Goal: Task Accomplishment & Management: Manage account settings

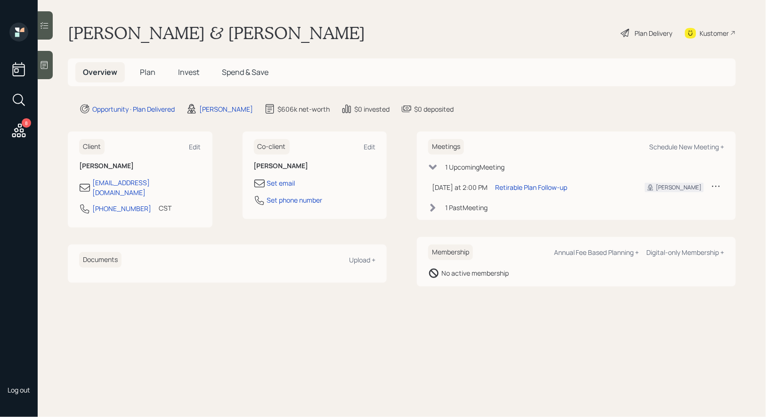
click at [188, 69] on span "Invest" at bounding box center [188, 72] width 21 height 10
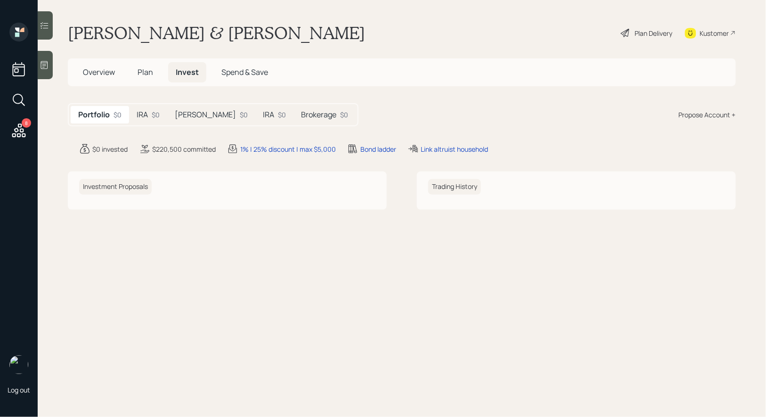
click at [145, 113] on h5 "IRA" at bounding box center [142, 114] width 11 height 9
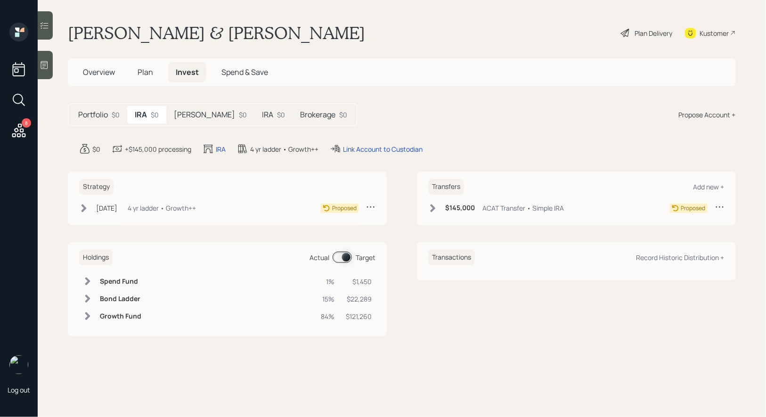
click at [254, 117] on div "IRA $0" at bounding box center [273, 114] width 38 height 17
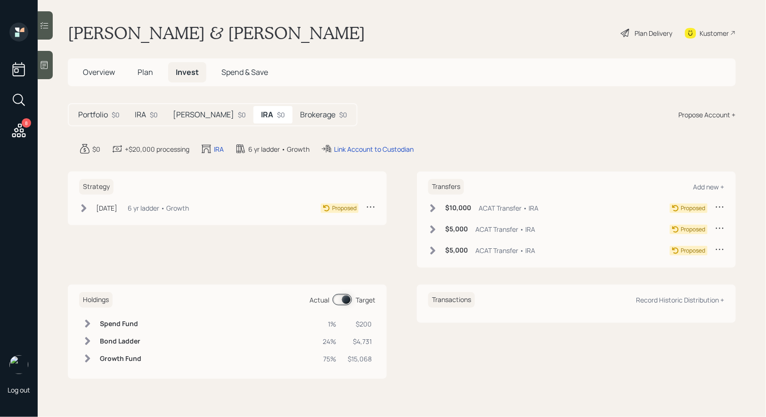
click at [300, 110] on h5 "Brokerage" at bounding box center [317, 114] width 35 height 9
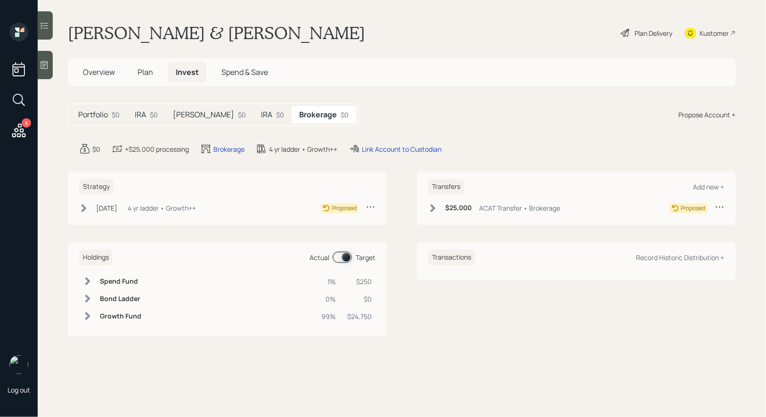
click at [188, 119] on h5 "Roth IRA" at bounding box center [203, 114] width 61 height 9
click at [90, 71] on span "Overview" at bounding box center [99, 72] width 32 height 10
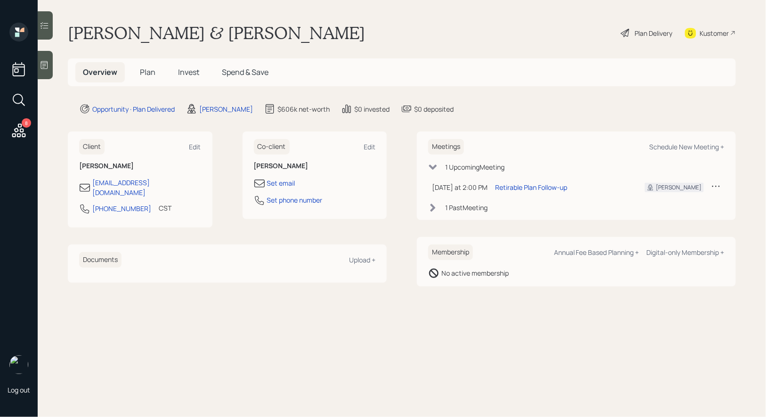
click at [147, 70] on span "Plan" at bounding box center [148, 72] width 16 height 10
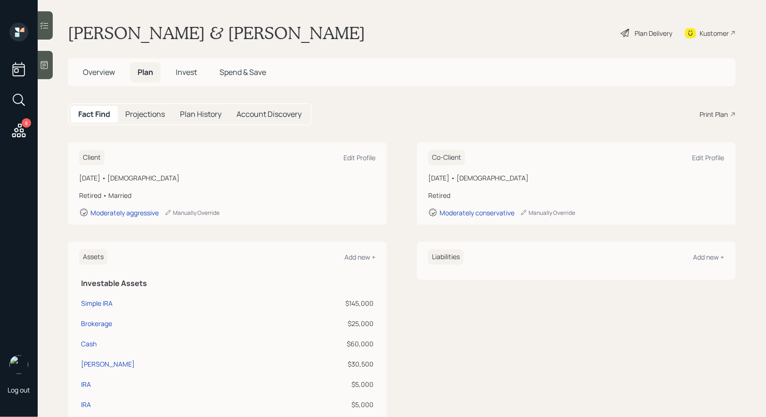
click at [627, 31] on icon at bounding box center [625, 33] width 8 height 8
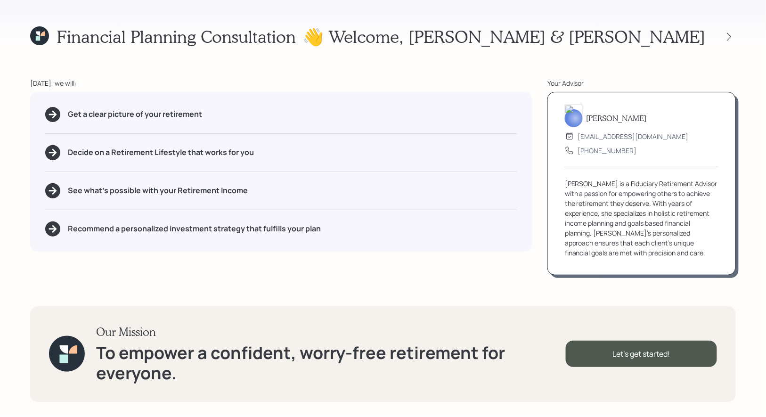
click at [38, 38] on icon at bounding box center [38, 38] width 4 height 4
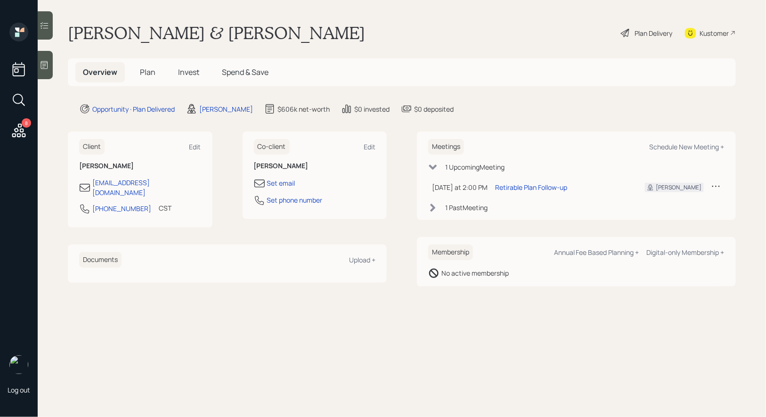
click at [659, 32] on div "Plan Delivery" at bounding box center [654, 33] width 38 height 10
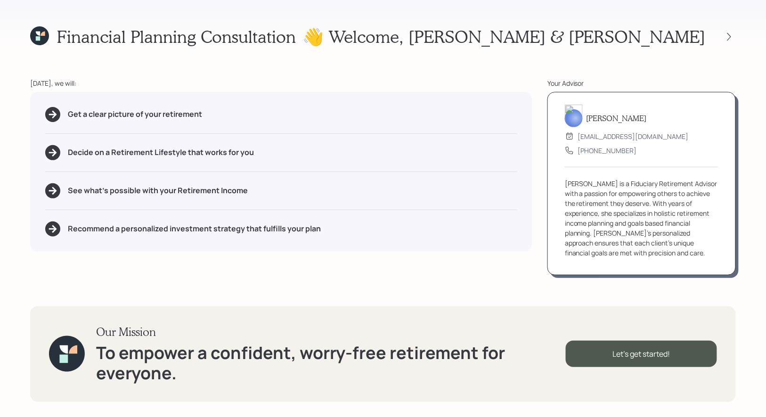
click at [34, 39] on icon at bounding box center [39, 35] width 19 height 19
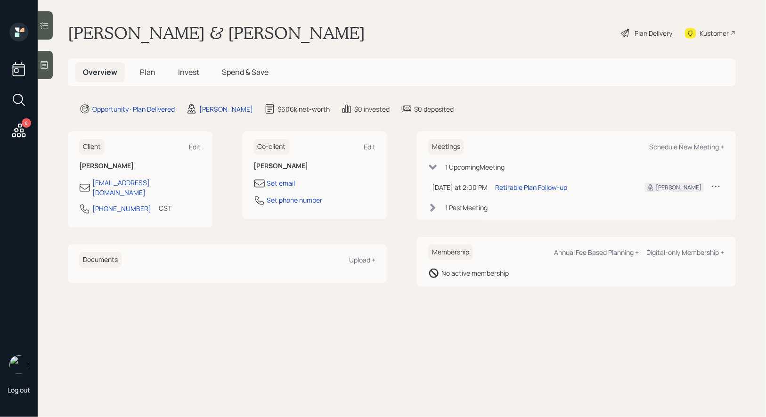
click at [143, 76] on span "Plan" at bounding box center [148, 72] width 16 height 10
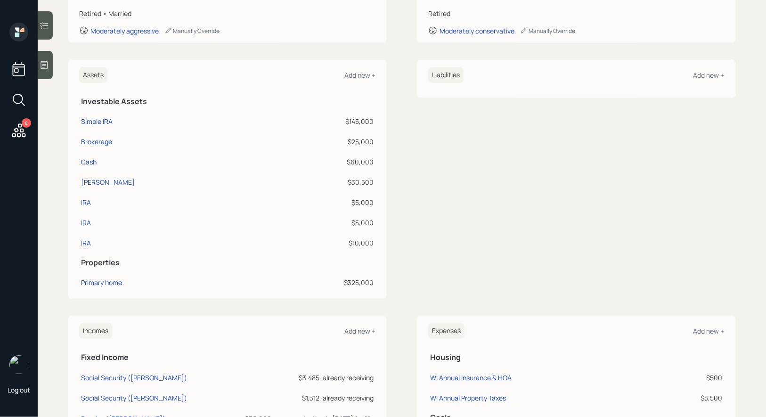
scroll to position [200, 0]
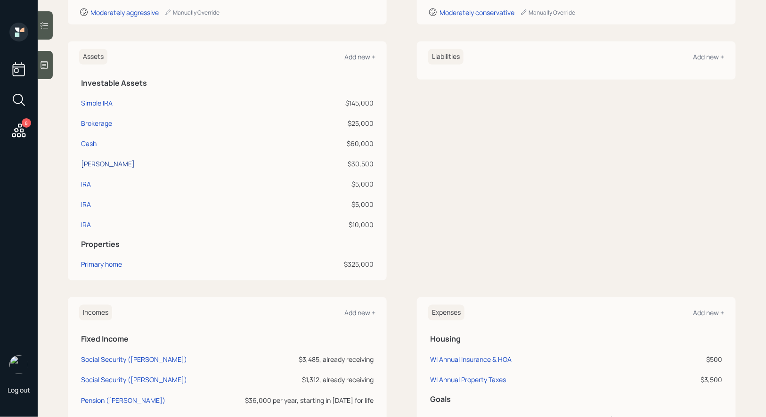
click at [93, 160] on div "Roth IRA" at bounding box center [108, 164] width 54 height 10
select select "roth_ira"
select select "balanced"
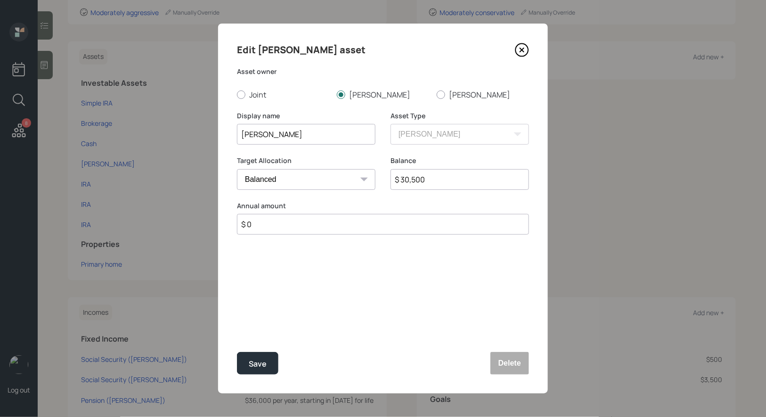
click at [527, 49] on icon at bounding box center [522, 50] width 14 height 14
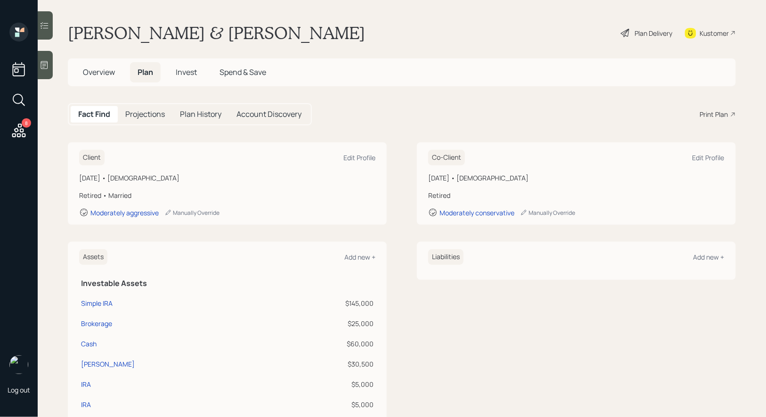
click at [189, 74] on span "Invest" at bounding box center [186, 72] width 21 height 10
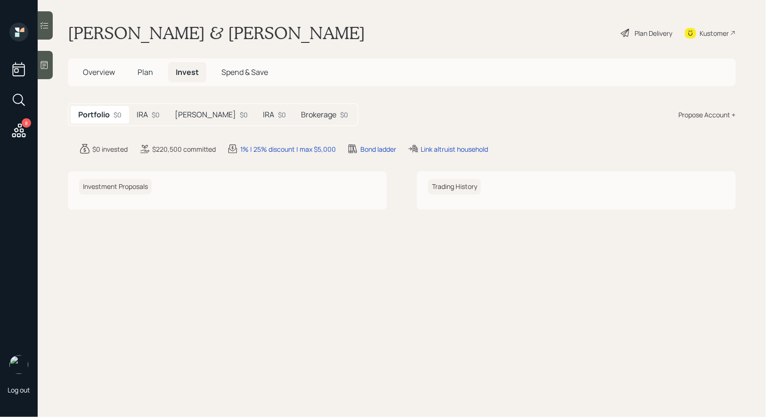
click at [141, 115] on h5 "IRA" at bounding box center [142, 114] width 11 height 9
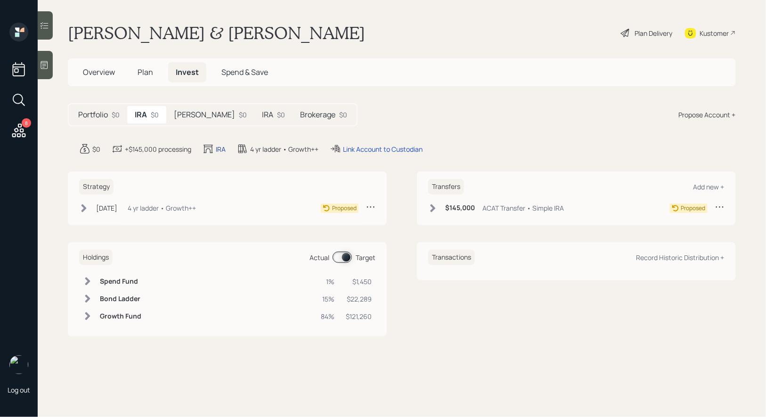
click at [220, 148] on div "IRA" at bounding box center [221, 149] width 10 height 10
select select "traditional"
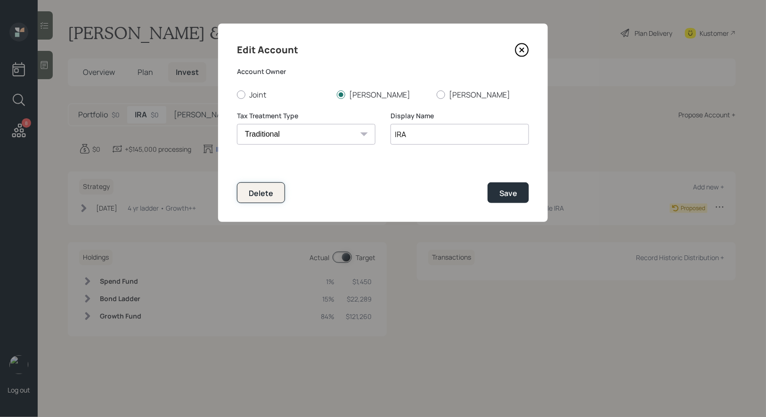
click at [256, 195] on div "Delete" at bounding box center [261, 193] width 25 height 10
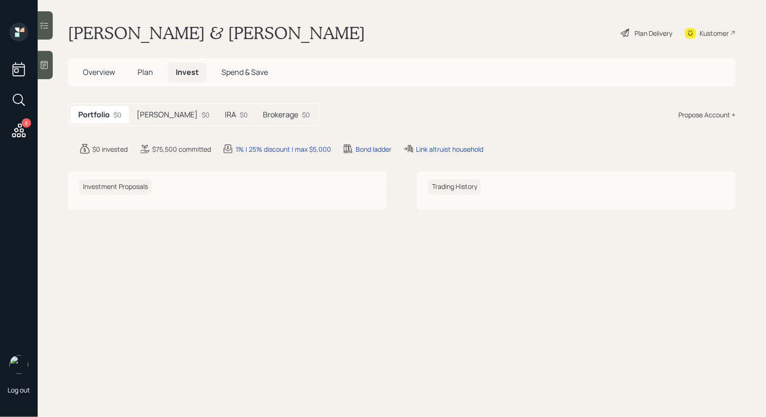
click at [142, 118] on h5 "Roth IRA" at bounding box center [167, 114] width 61 height 9
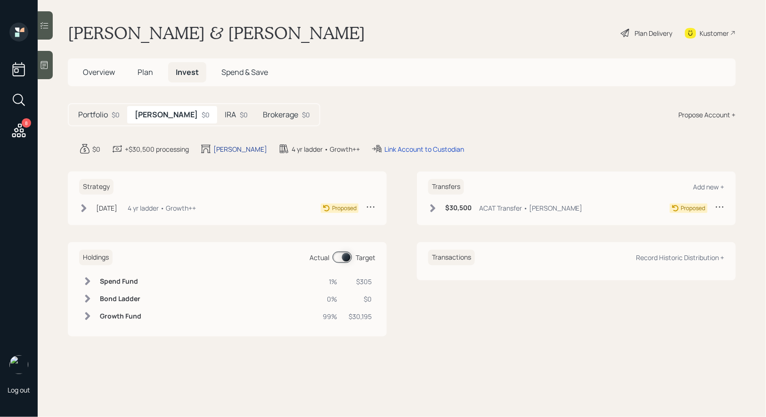
click at [226, 148] on div "Roth IRA" at bounding box center [240, 149] width 54 height 10
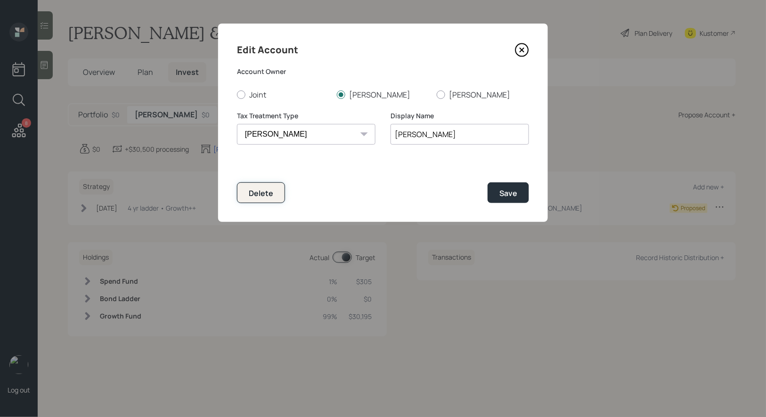
click at [262, 193] on div "Delete" at bounding box center [261, 193] width 25 height 10
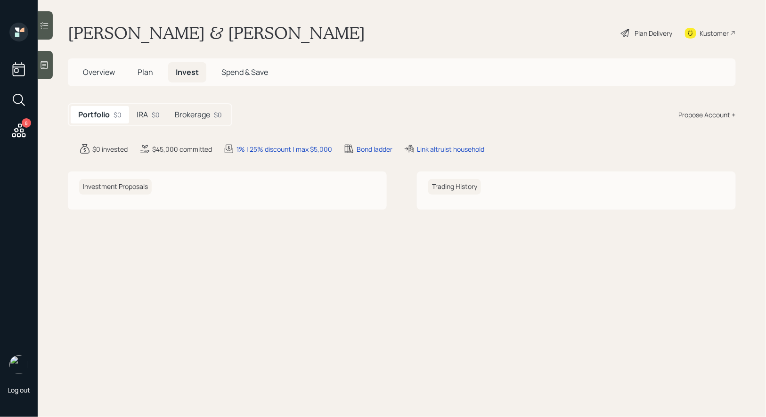
click at [147, 116] on h5 "IRA" at bounding box center [142, 114] width 11 height 9
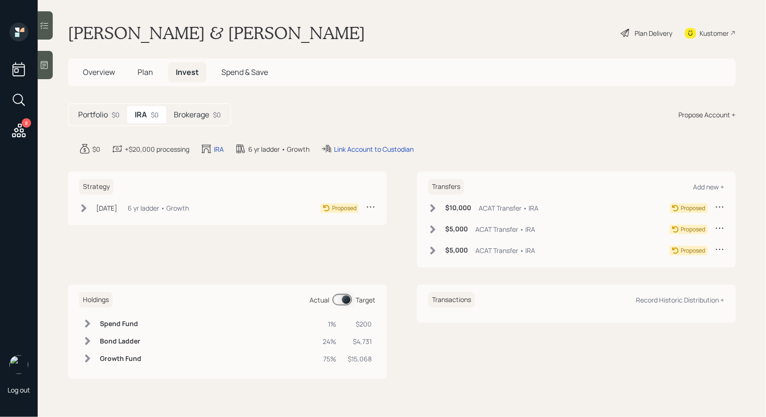
click at [648, 34] on div "Plan Delivery" at bounding box center [654, 33] width 38 height 10
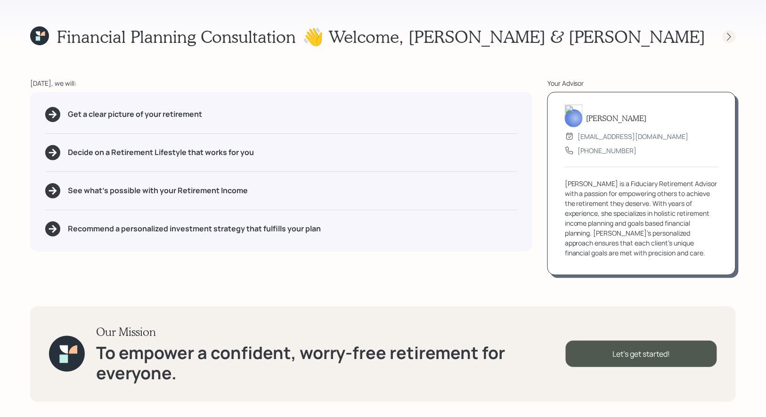
click at [731, 36] on icon at bounding box center [730, 37] width 4 height 8
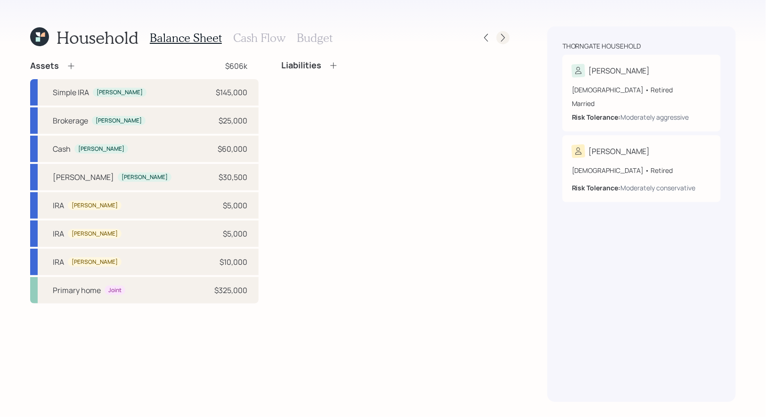
click at [507, 35] on icon at bounding box center [503, 37] width 9 height 9
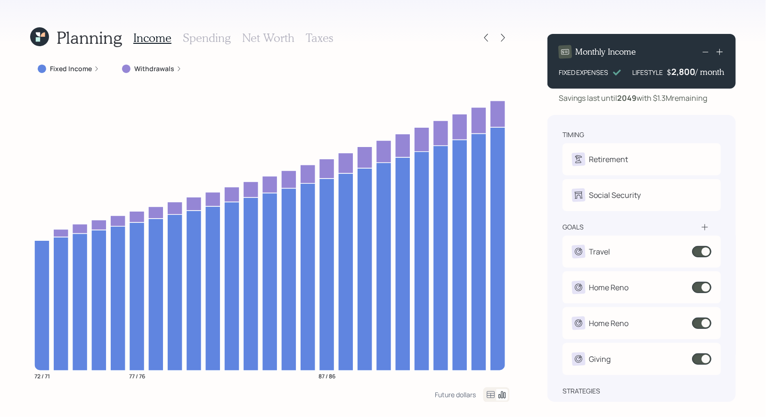
click at [507, 35] on icon at bounding box center [503, 37] width 9 height 9
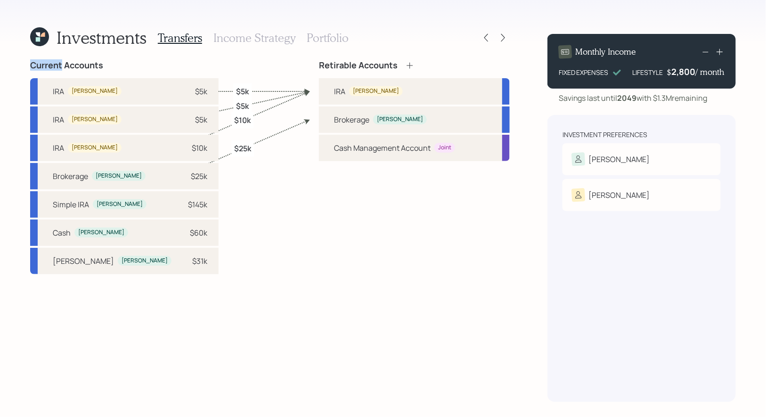
click at [507, 35] on icon at bounding box center [503, 37] width 9 height 9
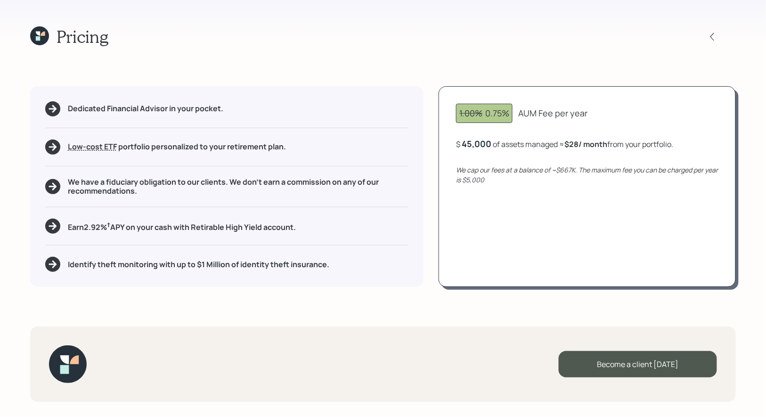
click at [507, 35] on div "Pricing" at bounding box center [383, 36] width 706 height 20
click at [623, 358] on div "Become a client today" at bounding box center [638, 364] width 158 height 26
click at [630, 360] on div "Go to Altruist" at bounding box center [638, 364] width 158 height 26
click at [42, 36] on icon at bounding box center [39, 35] width 19 height 19
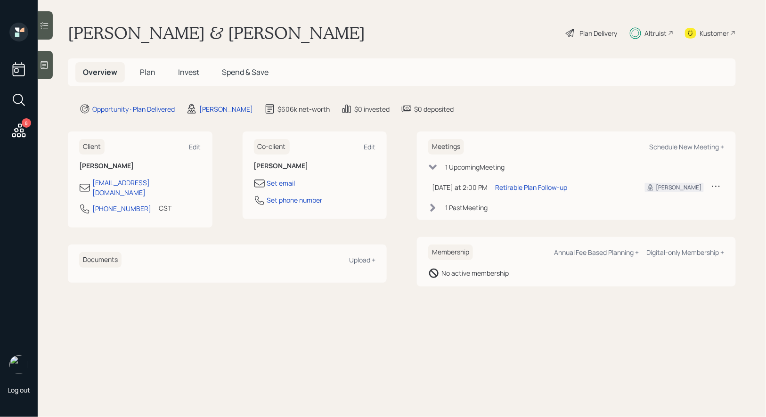
click at [149, 69] on span "Plan" at bounding box center [148, 72] width 16 height 10
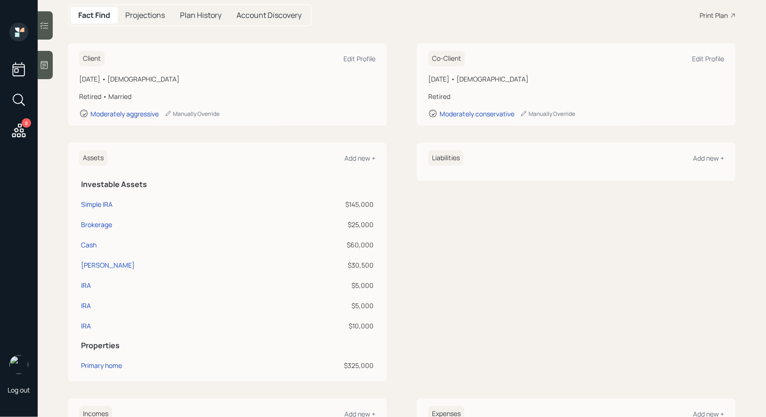
scroll to position [53, 0]
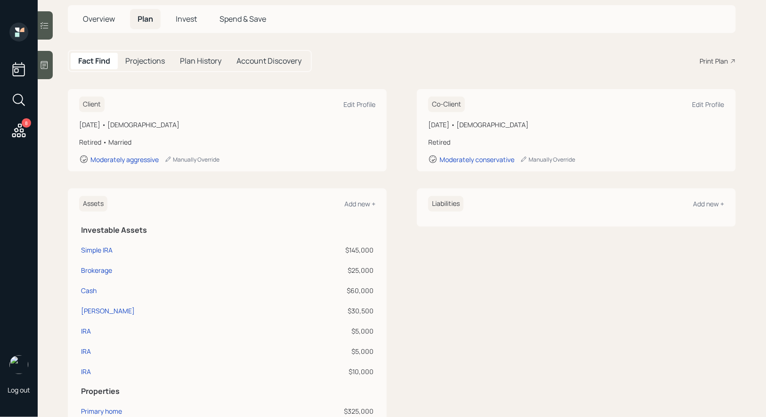
click at [188, 18] on span "Invest" at bounding box center [186, 19] width 21 height 10
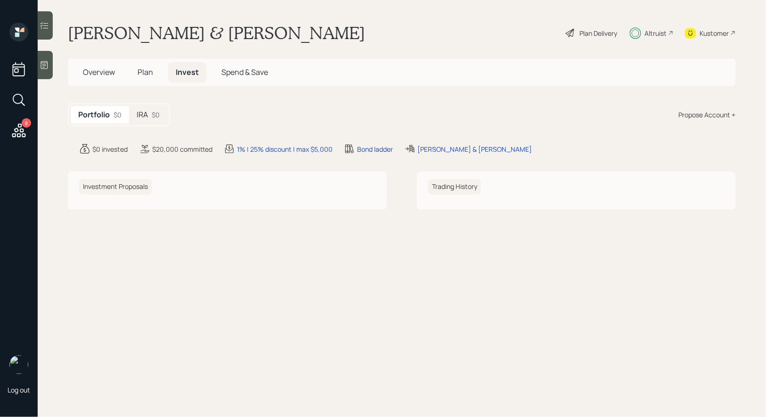
click at [153, 115] on div "$0" at bounding box center [156, 115] width 8 height 10
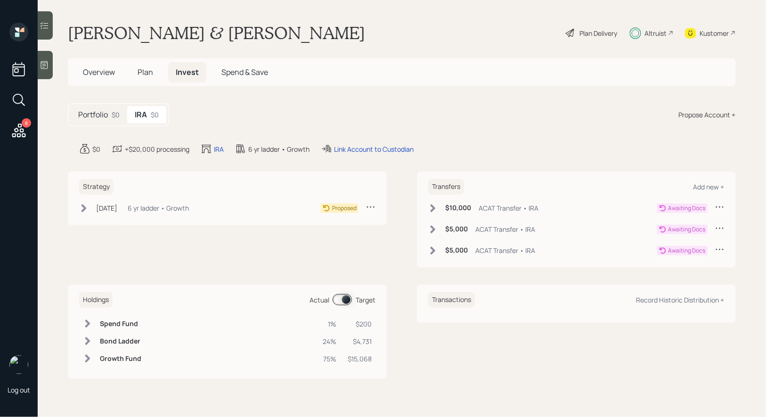
click at [143, 74] on span "Plan" at bounding box center [146, 72] width 16 height 10
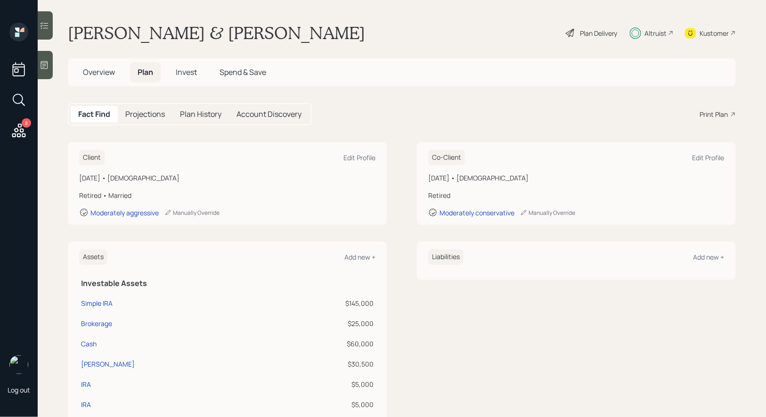
scroll to position [203, 0]
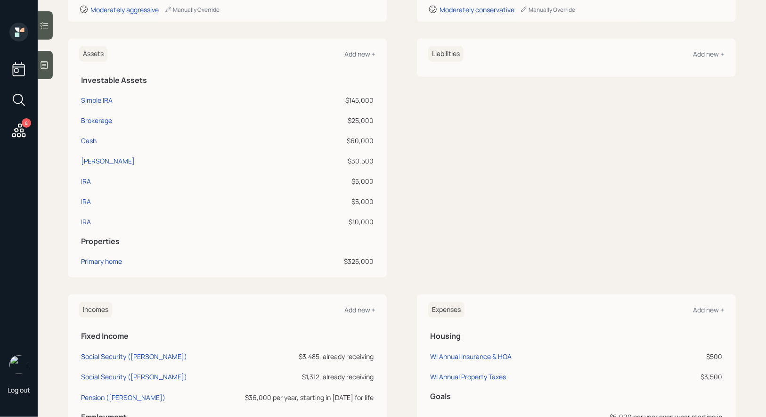
click at [84, 221] on div "IRA" at bounding box center [86, 222] width 10 height 10
select select "ira"
select select "balanced"
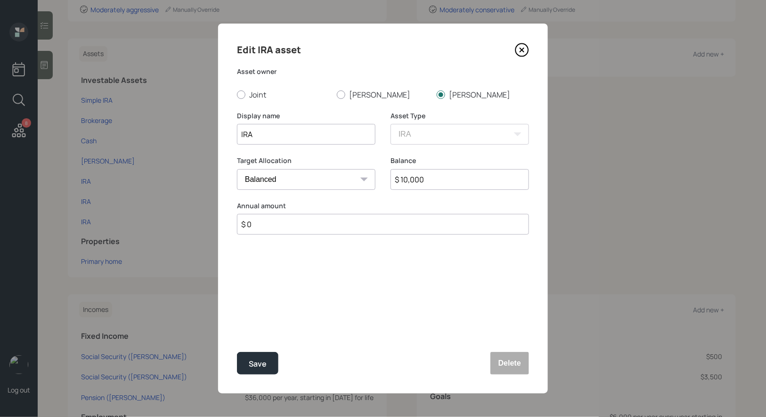
click at [446, 182] on input "$ 10,000" at bounding box center [460, 179] width 139 height 21
type input "$ 50,000"
click at [270, 358] on button "Save" at bounding box center [257, 363] width 41 height 23
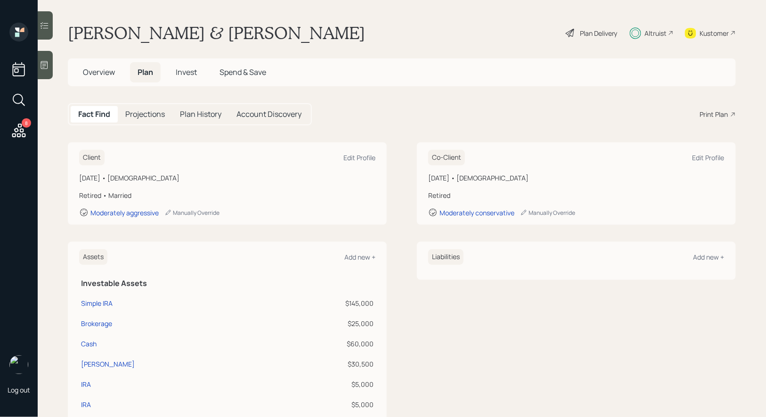
click at [188, 74] on span "Invest" at bounding box center [186, 72] width 21 height 10
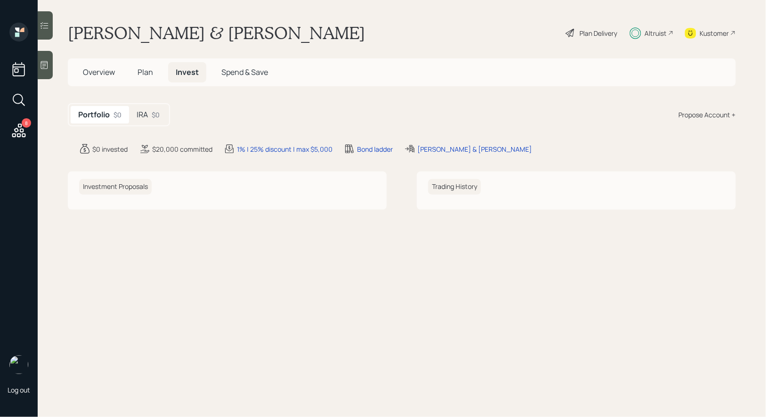
click at [148, 116] on div "IRA $0" at bounding box center [148, 114] width 38 height 17
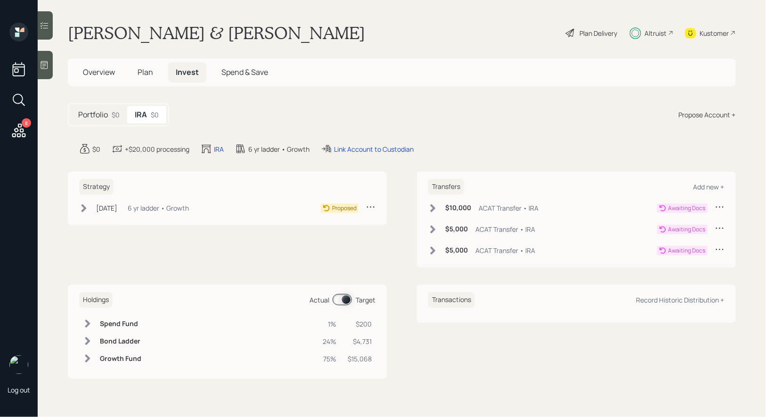
click at [433, 249] on icon at bounding box center [433, 250] width 5 height 8
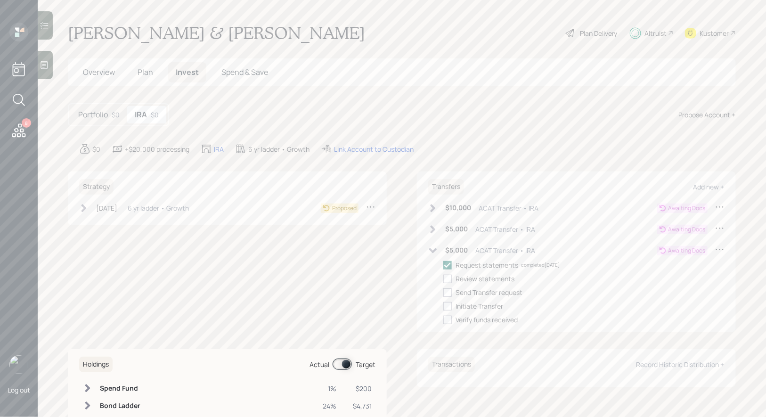
click at [717, 248] on icon at bounding box center [719, 249] width 9 height 9
click at [686, 264] on div "Edit transfer" at bounding box center [691, 267] width 68 height 9
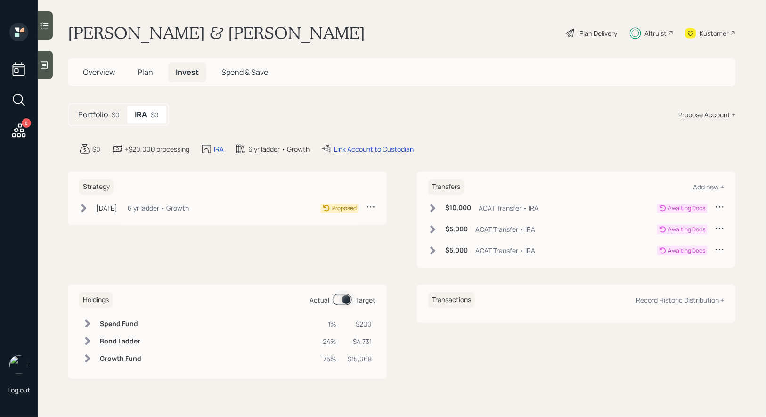
select select "a06febeb-95b2-44ee-9f4a-63d847c4a62c"
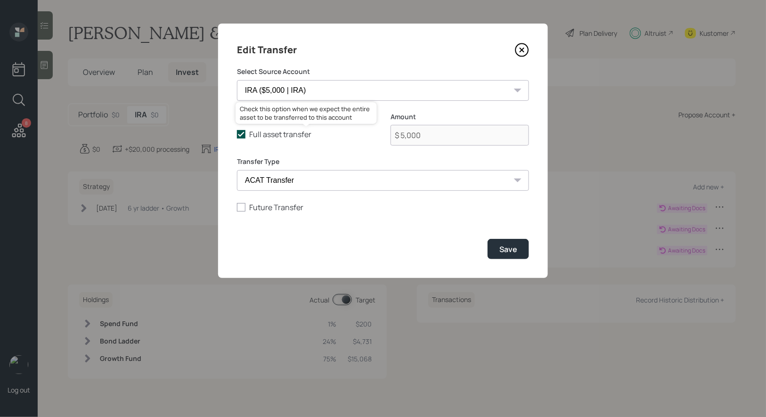
click at [241, 133] on icon at bounding box center [241, 134] width 8 height 8
click at [237, 134] on input "Full asset transfer" at bounding box center [237, 134] width 0 height 0
click at [241, 133] on div at bounding box center [241, 134] width 8 height 8
click at [237, 134] on input "Full asset transfer" at bounding box center [237, 134] width 0 height 0
checkbox input "true"
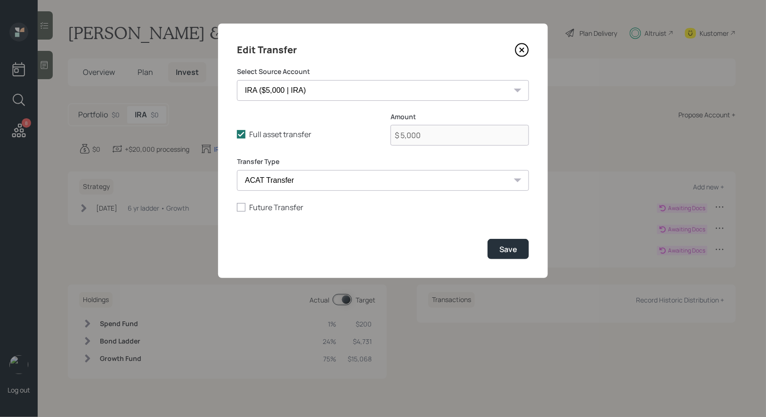
click at [524, 48] on icon at bounding box center [522, 50] width 4 height 4
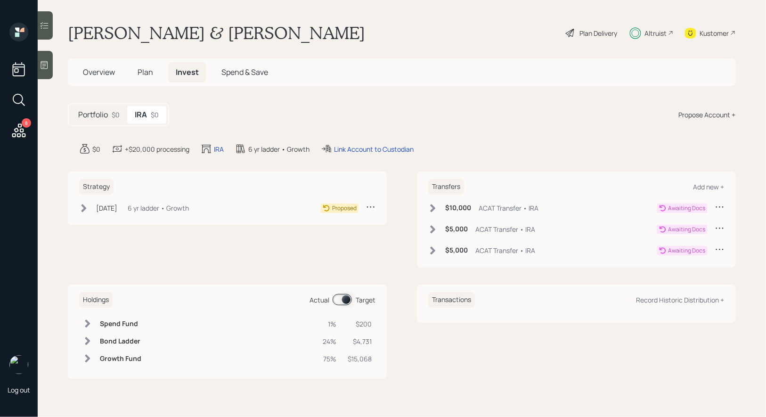
click at [721, 205] on icon at bounding box center [719, 206] width 9 height 9
click at [661, 225] on div "Edit transfer" at bounding box center [691, 225] width 68 height 9
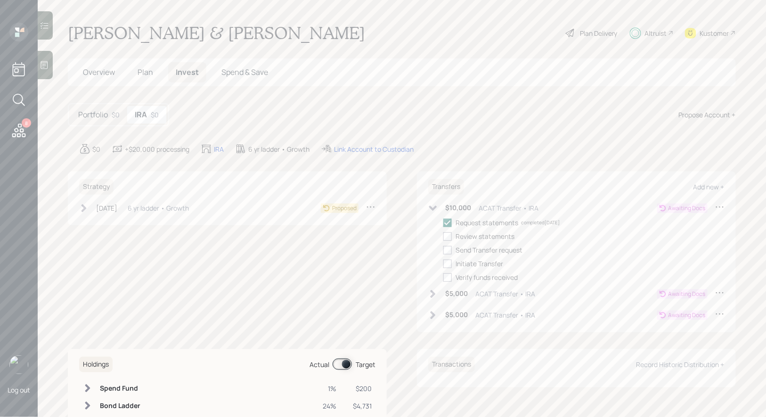
select select "3c8f3f6e-d98b-4569-a066-73cc2a638fe6"
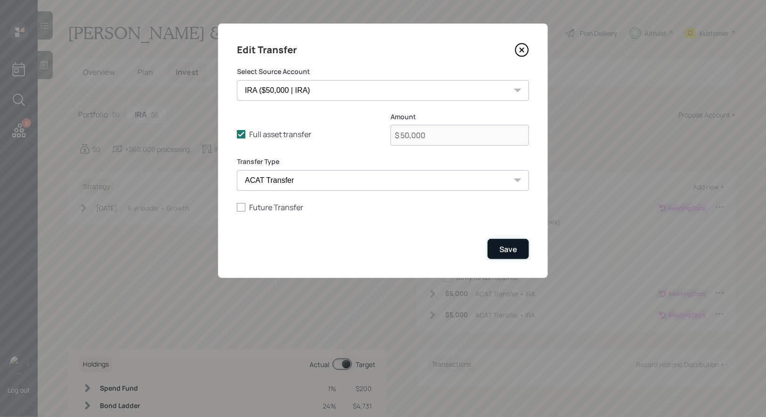
click at [511, 247] on div "Save" at bounding box center [508, 249] width 18 height 10
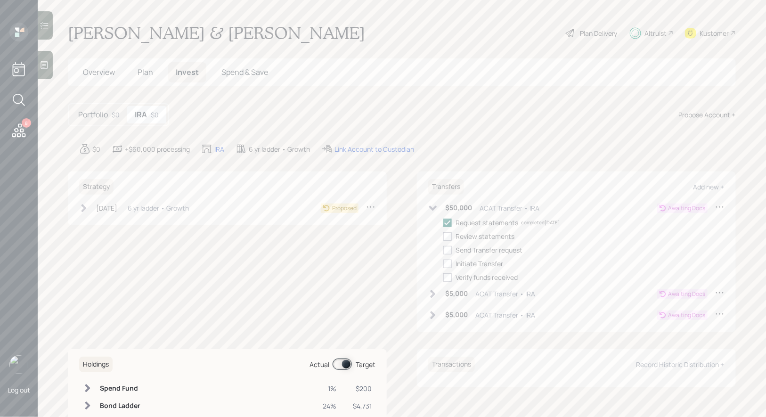
click at [434, 204] on icon at bounding box center [432, 208] width 9 height 9
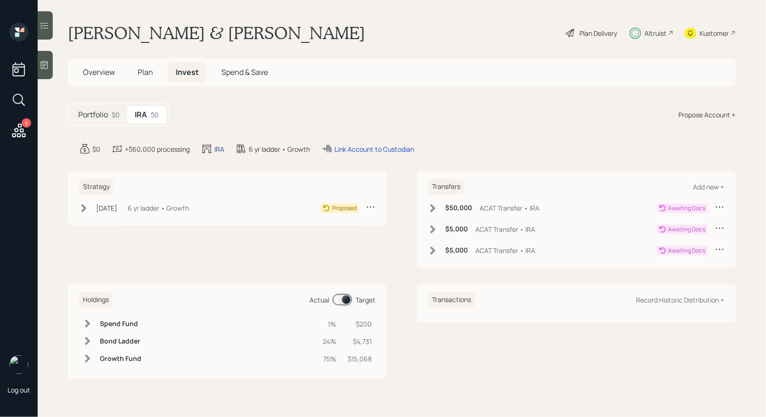
click at [219, 147] on div "IRA" at bounding box center [219, 149] width 10 height 10
select select "traditional"
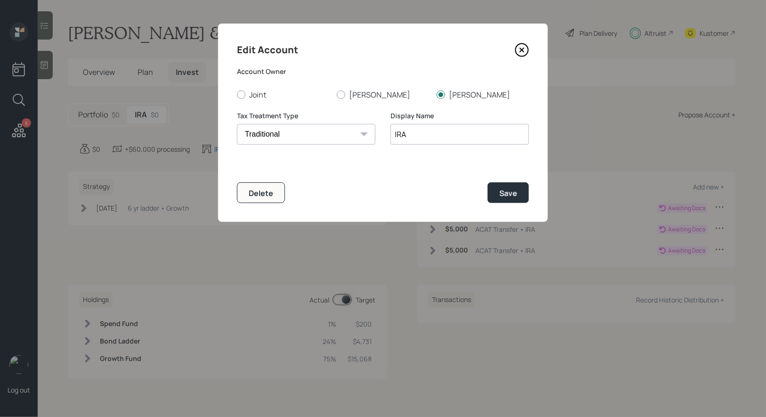
click at [393, 136] on input "IRA" at bounding box center [460, 134] width 139 height 21
type input "Melissa IRA"
click at [512, 190] on div "Save" at bounding box center [508, 193] width 18 height 10
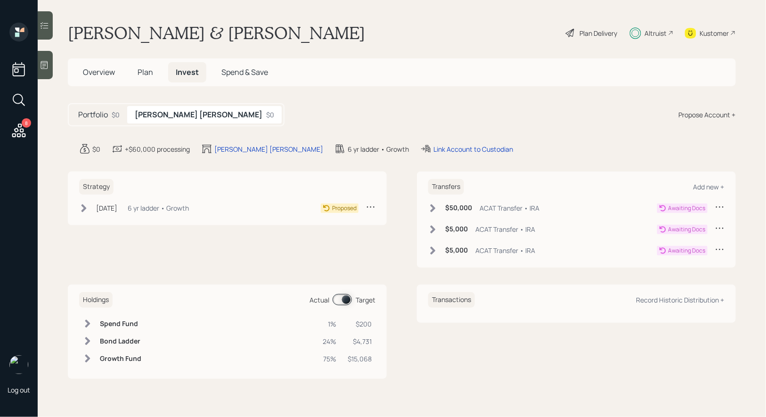
click at [717, 30] on div "Kustomer" at bounding box center [714, 33] width 29 height 10
click at [434, 147] on div "Link Account to Custodian" at bounding box center [474, 149] width 80 height 10
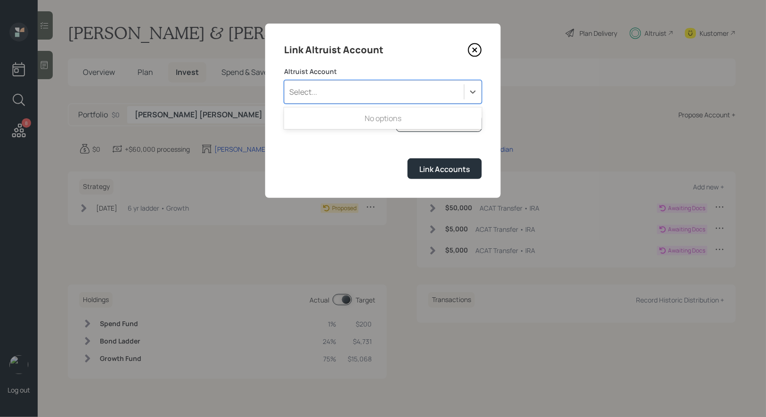
click at [331, 84] on div "Select..." at bounding box center [375, 92] width 180 height 16
click at [332, 85] on div "Select..." at bounding box center [375, 92] width 180 height 16
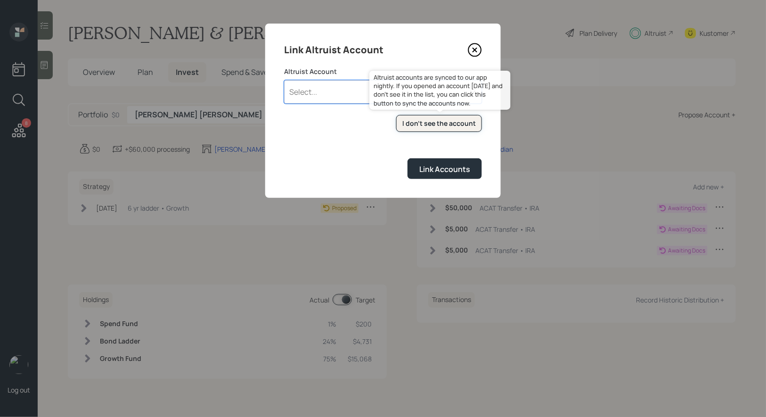
click at [459, 125] on div "I don't see the account" at bounding box center [439, 123] width 74 height 9
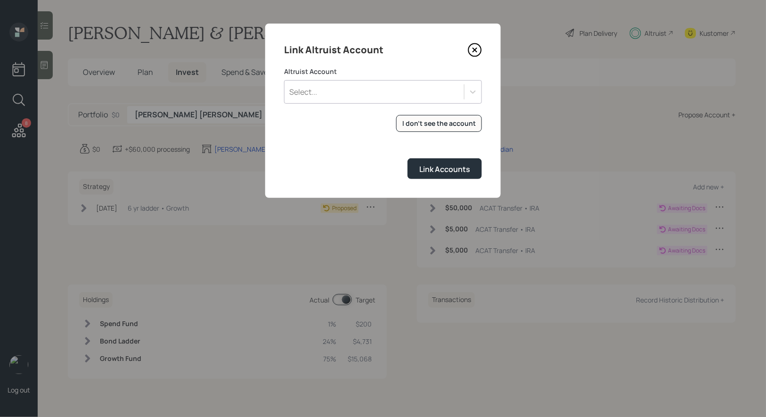
click at [332, 90] on div "Select..." at bounding box center [375, 92] width 180 height 16
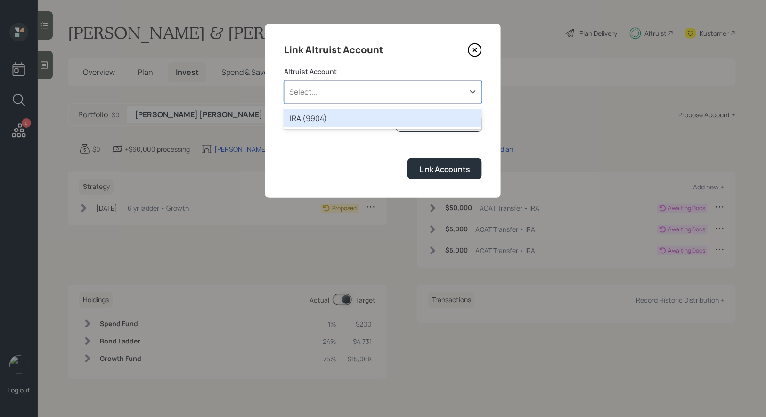
click at [329, 119] on div "IRA (9904)" at bounding box center [383, 118] width 198 height 18
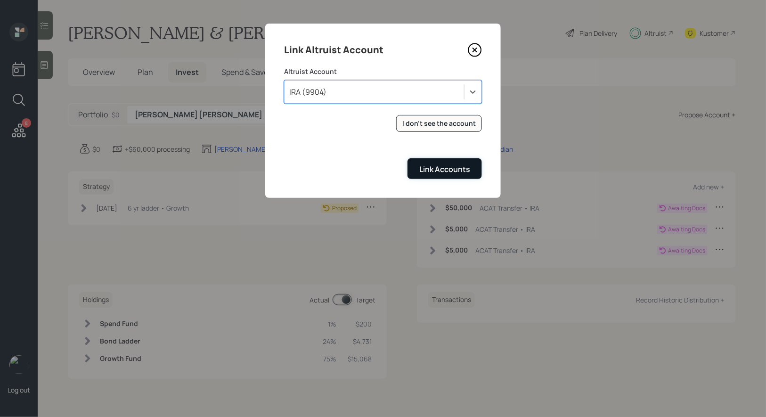
click at [432, 170] on div "Link Accounts" at bounding box center [444, 169] width 51 height 10
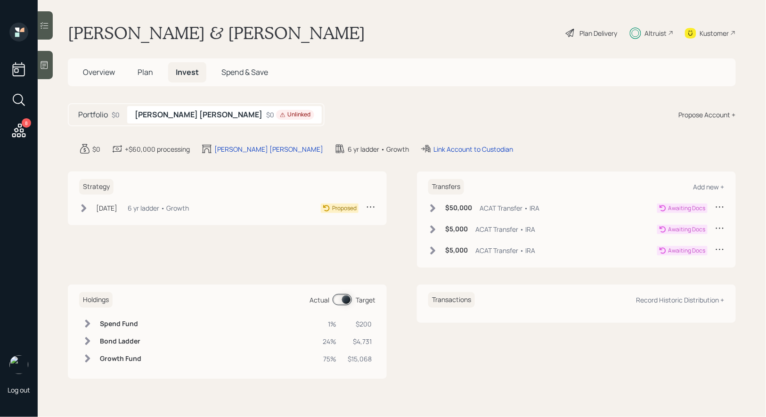
click at [84, 211] on icon at bounding box center [83, 208] width 9 height 9
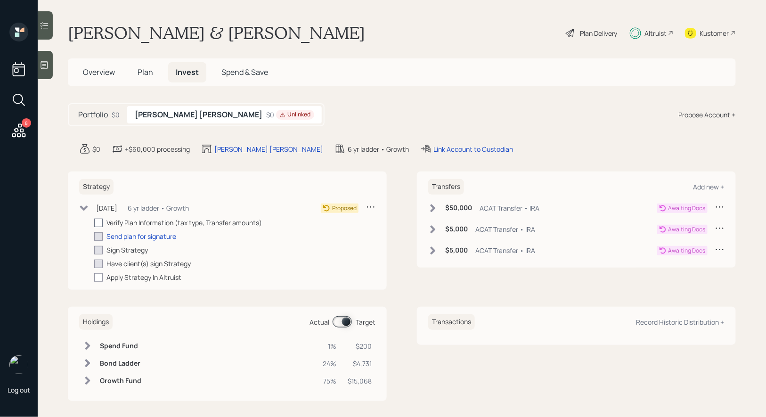
click at [98, 221] on div at bounding box center [98, 223] width 8 height 8
click at [94, 222] on input "checkbox" at bounding box center [94, 222] width 0 height 0
checkbox input "true"
click at [146, 236] on div "Send plan for signature" at bounding box center [141, 236] width 70 height 10
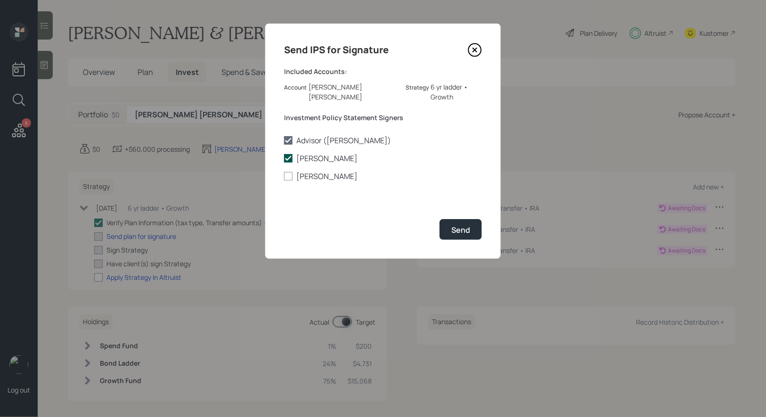
click at [289, 154] on icon at bounding box center [288, 158] width 8 height 8
click at [284, 158] on input "Stephen Thorngate" at bounding box center [284, 158] width 0 height 0
checkbox input "false"
click at [288, 172] on div at bounding box center [288, 176] width 8 height 8
click at [284, 176] on input "Melissa Thorngate" at bounding box center [284, 176] width 0 height 0
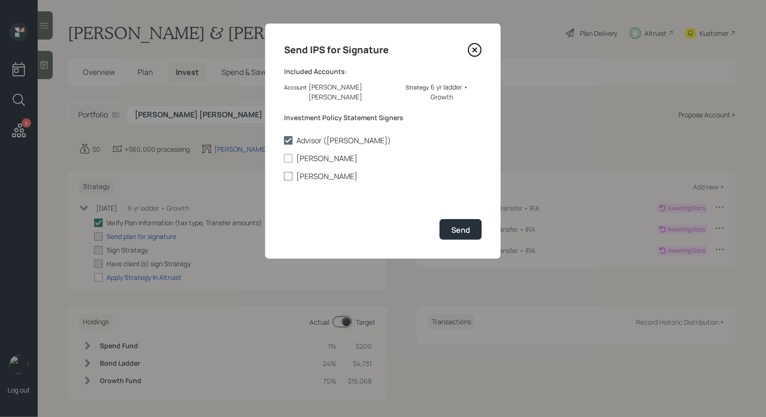
checkbox input "true"
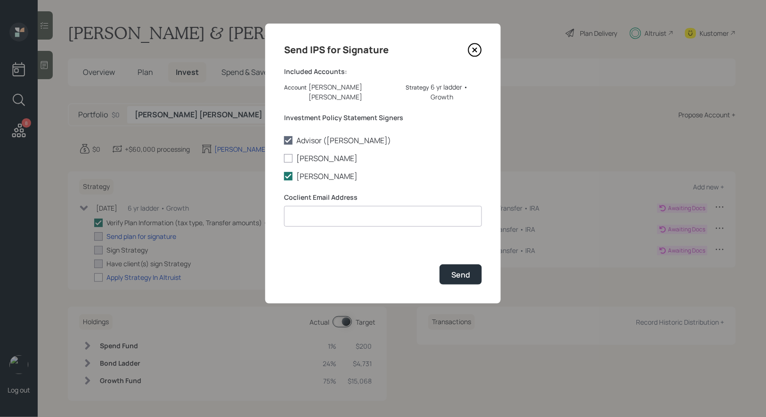
click at [302, 209] on input at bounding box center [383, 216] width 198 height 21
paste input "daddost@gmail.com"
type input "daddost@gmail.com"
click at [464, 270] on div "Send" at bounding box center [460, 275] width 19 height 10
checkbox input "true"
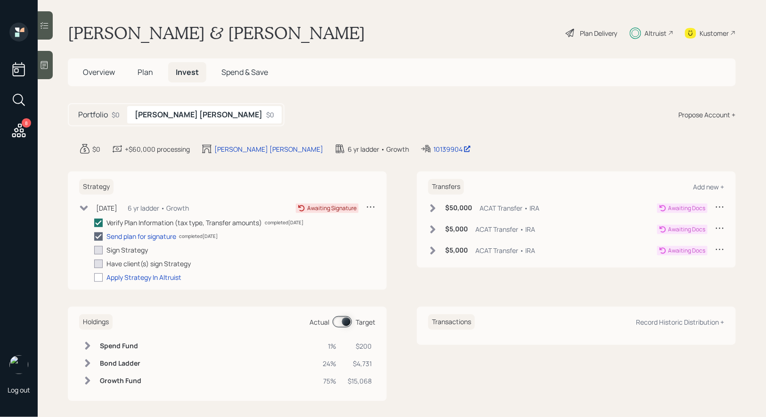
click at [90, 75] on span "Overview" at bounding box center [99, 72] width 32 height 10
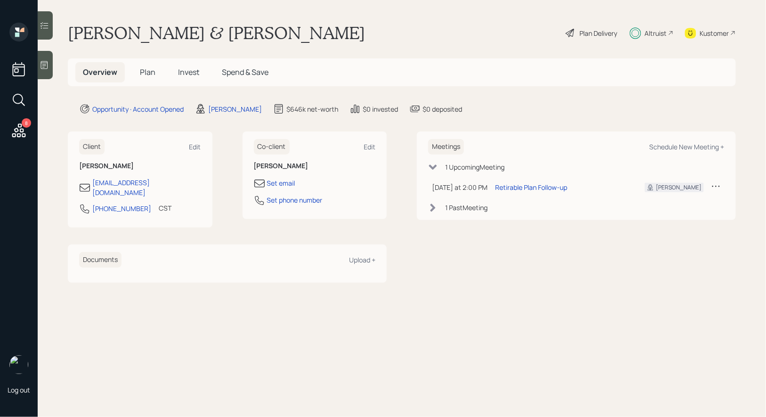
click at [193, 67] on span "Invest" at bounding box center [188, 72] width 21 height 10
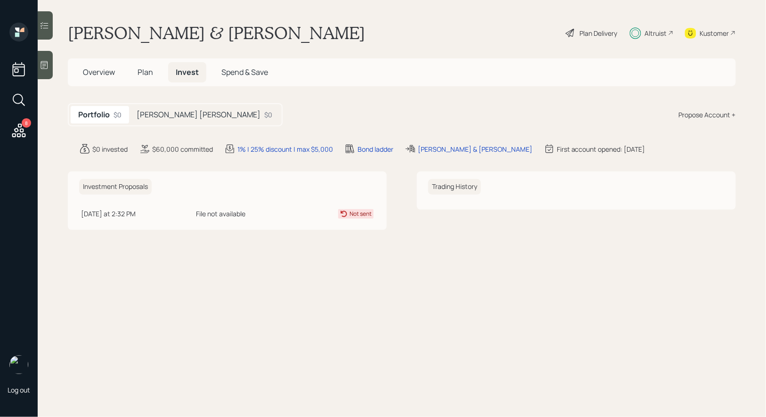
click at [167, 110] on h5 "Melissa IRA" at bounding box center [199, 114] width 124 height 9
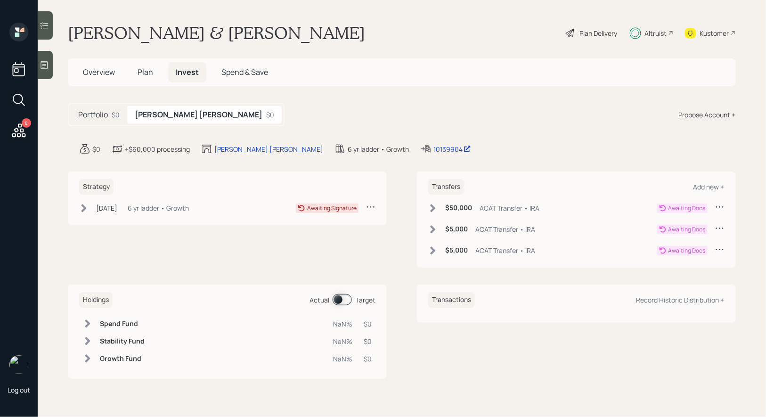
click at [143, 72] on span "Plan" at bounding box center [146, 72] width 16 height 10
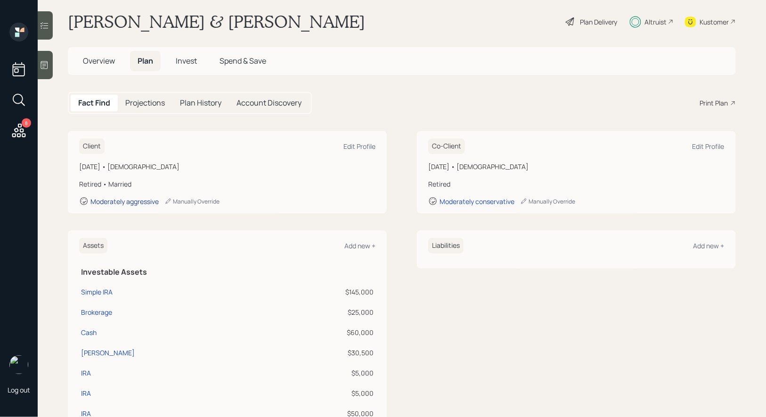
scroll to position [12, 0]
click at [480, 198] on div "Moderately conservative" at bounding box center [477, 200] width 75 height 9
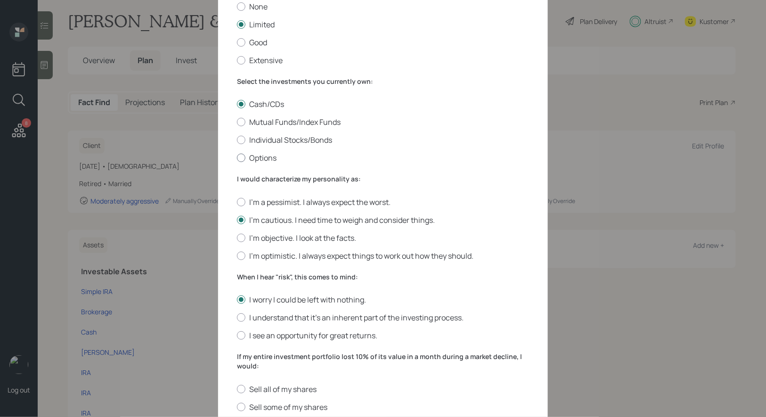
scroll to position [87, 0]
click at [240, 258] on div at bounding box center [241, 257] width 8 height 8
click at [237, 257] on input "I'm optimistic. I always expect things to work out how they should." at bounding box center [237, 257] width 0 height 0
radio input "true"
click at [243, 338] on div at bounding box center [241, 337] width 8 height 8
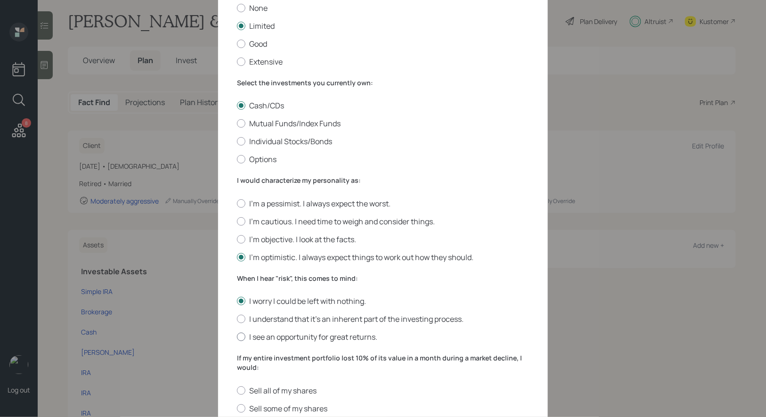
click at [237, 337] on input "I see an opportunity for great returns." at bounding box center [237, 337] width 0 height 0
radio input "true"
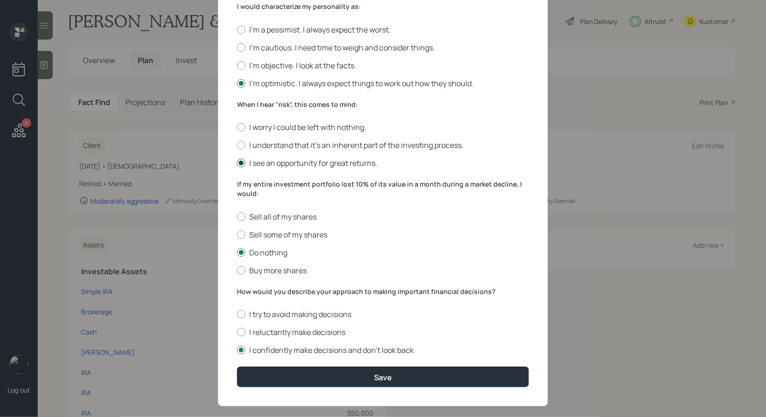
scroll to position [275, 0]
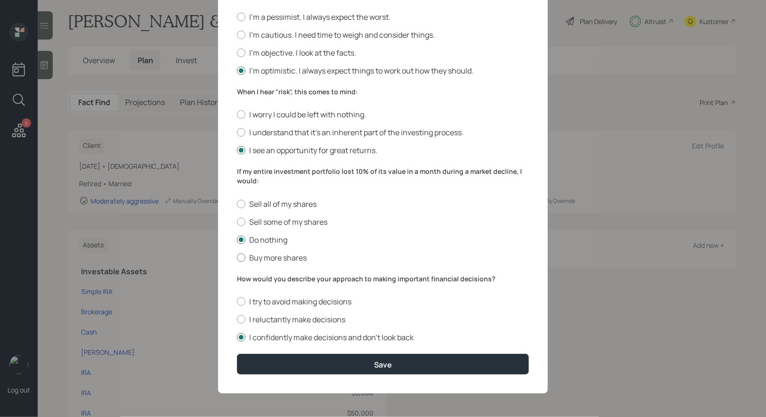
click at [242, 259] on div at bounding box center [241, 258] width 8 height 8
click at [237, 258] on input "Buy more shares" at bounding box center [237, 257] width 0 height 0
radio input "true"
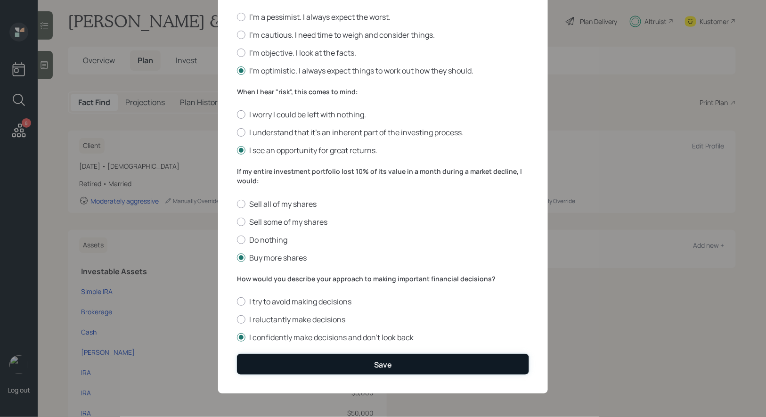
click at [275, 359] on button "Save" at bounding box center [383, 364] width 292 height 20
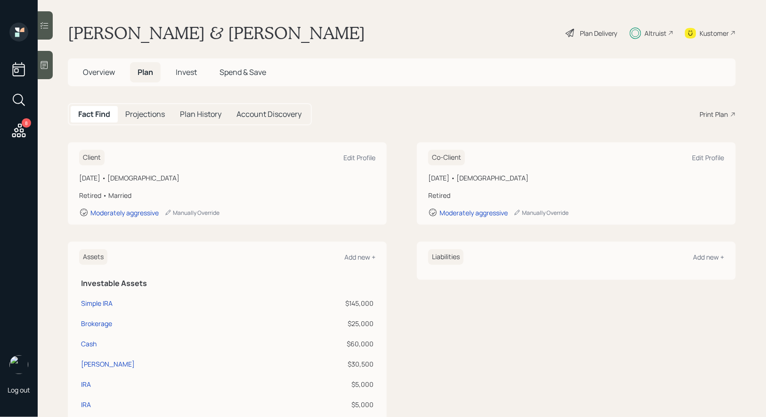
click at [188, 74] on span "Invest" at bounding box center [186, 72] width 21 height 10
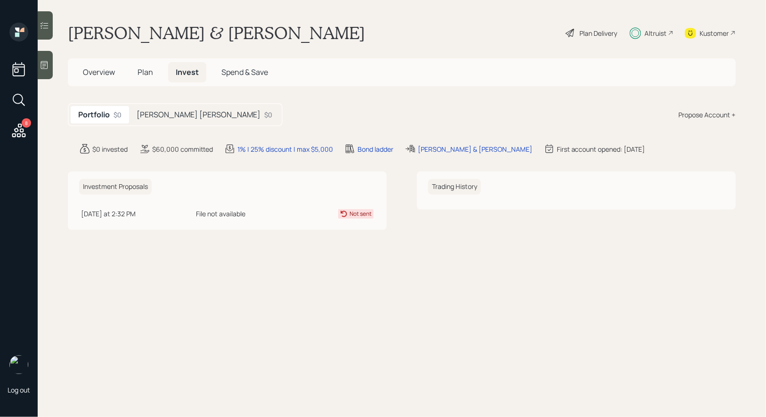
click at [154, 111] on h5 "Melissa IRA" at bounding box center [199, 114] width 124 height 9
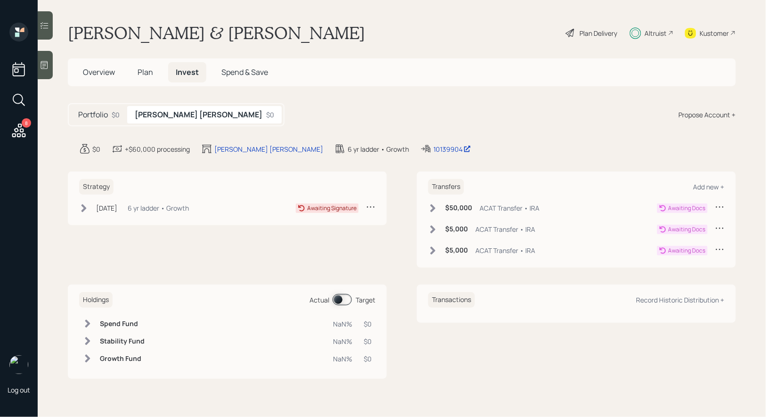
click at [373, 204] on icon at bounding box center [370, 206] width 9 height 9
click at [337, 223] on div "Cancel Strategy" at bounding box center [342, 225] width 68 height 9
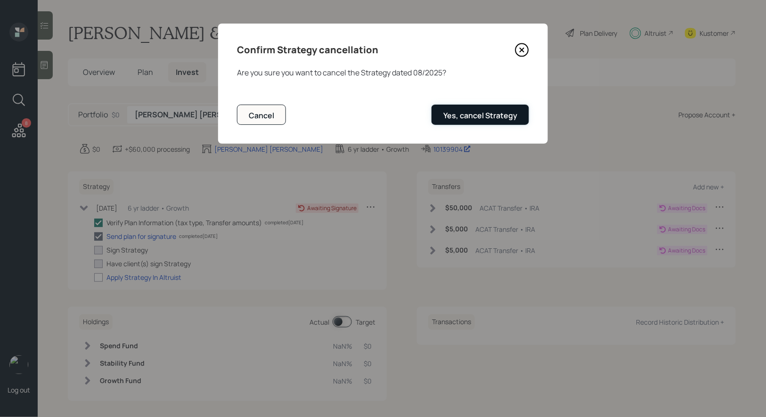
click at [491, 118] on div "Yes, cancel Strategy" at bounding box center [480, 115] width 74 height 10
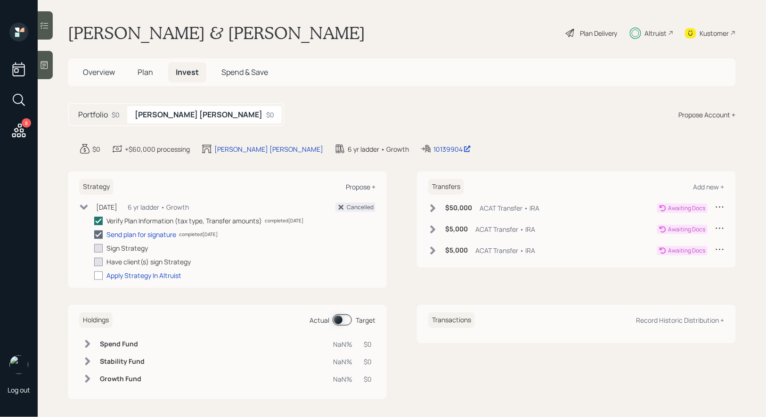
click at [368, 185] on div "Propose +" at bounding box center [361, 186] width 30 height 9
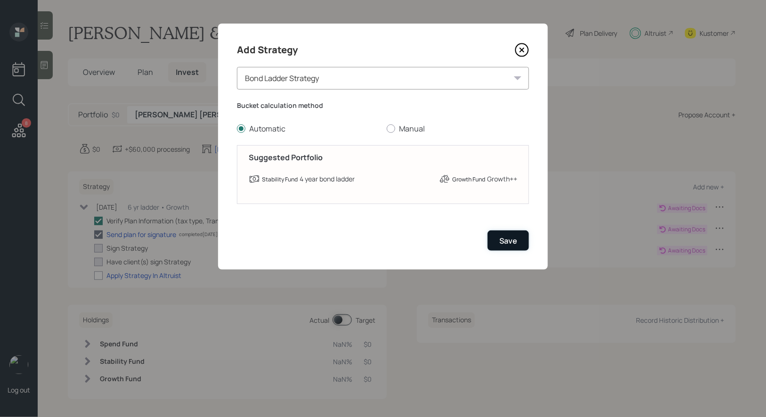
click at [508, 240] on div "Save" at bounding box center [508, 241] width 18 height 10
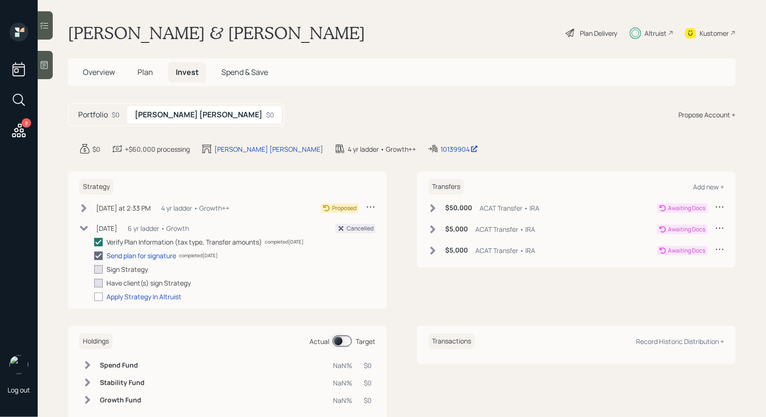
click at [84, 205] on icon at bounding box center [84, 208] width 5 height 8
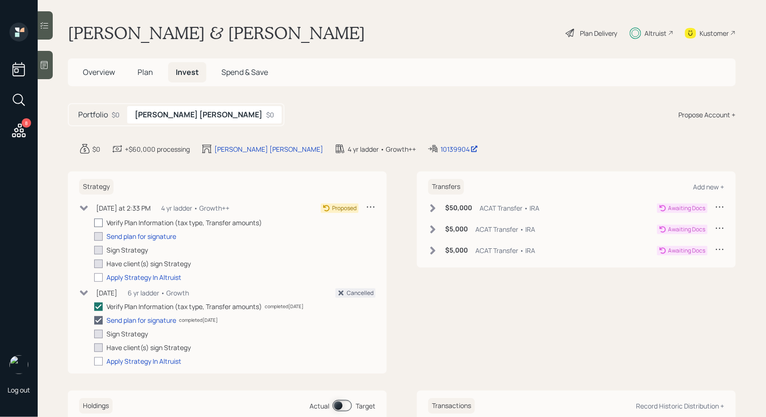
click at [98, 223] on div at bounding box center [98, 223] width 8 height 8
click at [94, 223] on input "checkbox" at bounding box center [94, 222] width 0 height 0
checkbox input "true"
click at [123, 235] on div "Send plan for signature" at bounding box center [141, 236] width 70 height 10
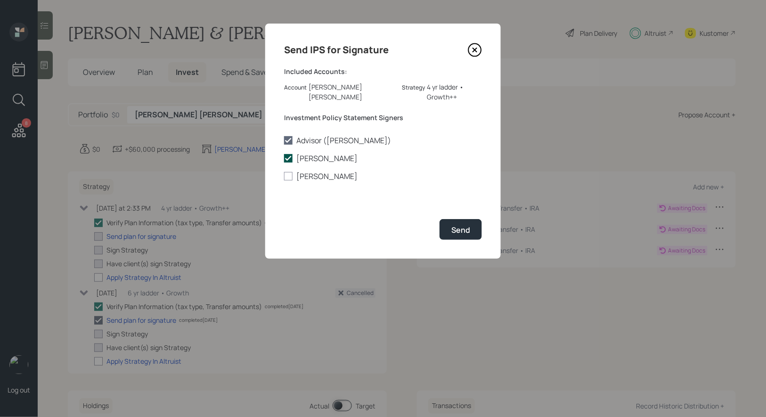
click at [286, 156] on polyline at bounding box center [289, 158] width 6 height 4
click at [284, 158] on input "Stephen Thorngate" at bounding box center [284, 158] width 0 height 0
checkbox input "false"
click at [287, 172] on div at bounding box center [288, 176] width 8 height 8
click at [284, 176] on input "Melissa Thorngate" at bounding box center [284, 176] width 0 height 0
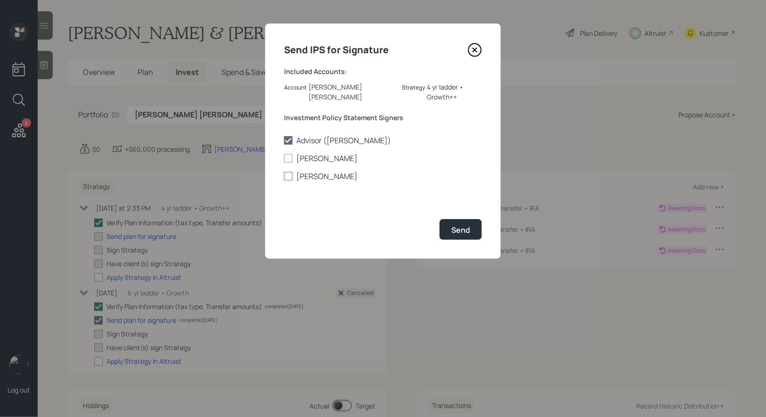
checkbox input "true"
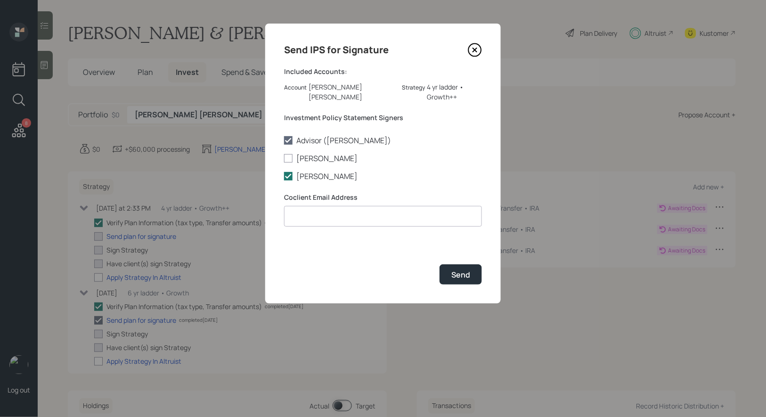
click at [311, 208] on input at bounding box center [383, 216] width 198 height 21
paste input "daddost@gmail.com"
type input "daddost@gmail.com"
click at [467, 270] on div "Send" at bounding box center [460, 275] width 19 height 10
checkbox input "true"
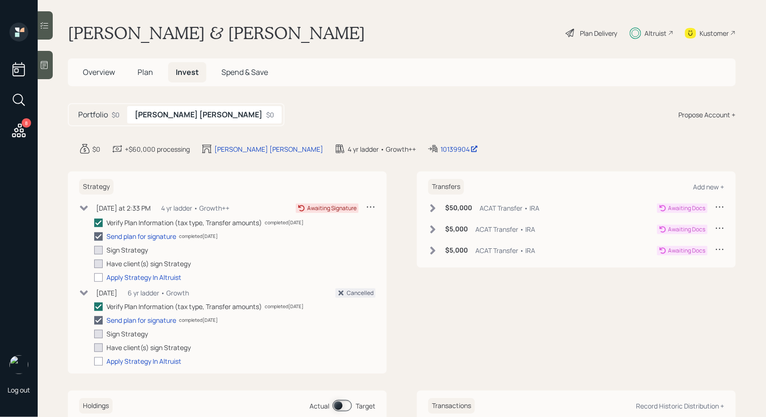
click at [81, 290] on icon at bounding box center [84, 292] width 8 height 5
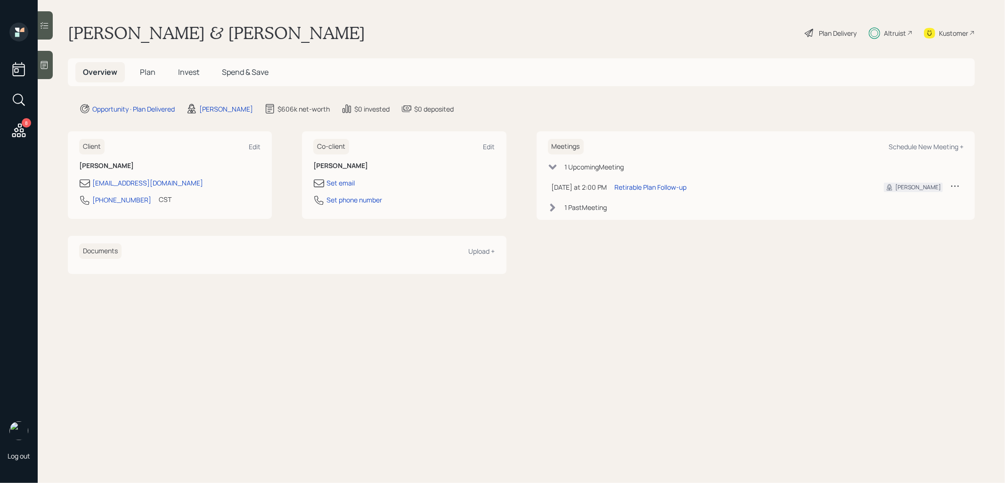
click at [195, 68] on span "Invest" at bounding box center [188, 72] width 21 height 10
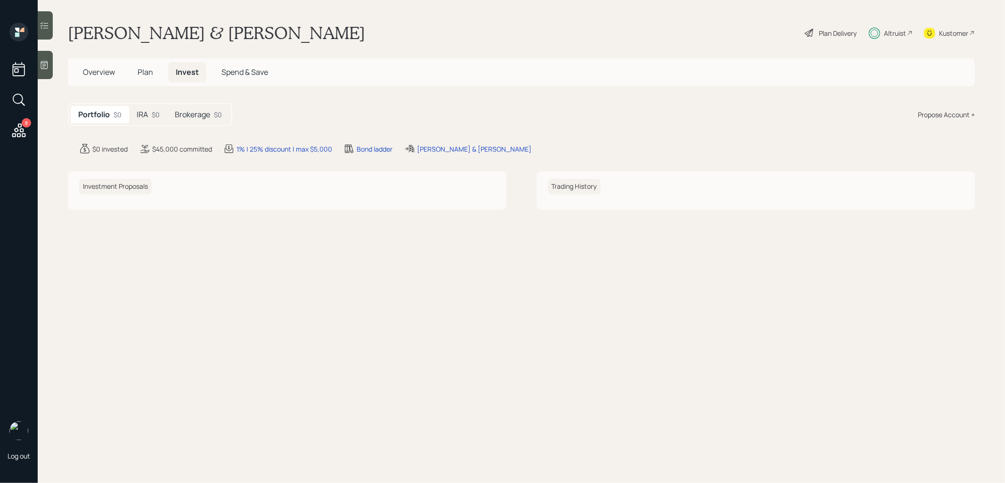
click at [141, 111] on h5 "IRA" at bounding box center [142, 114] width 11 height 9
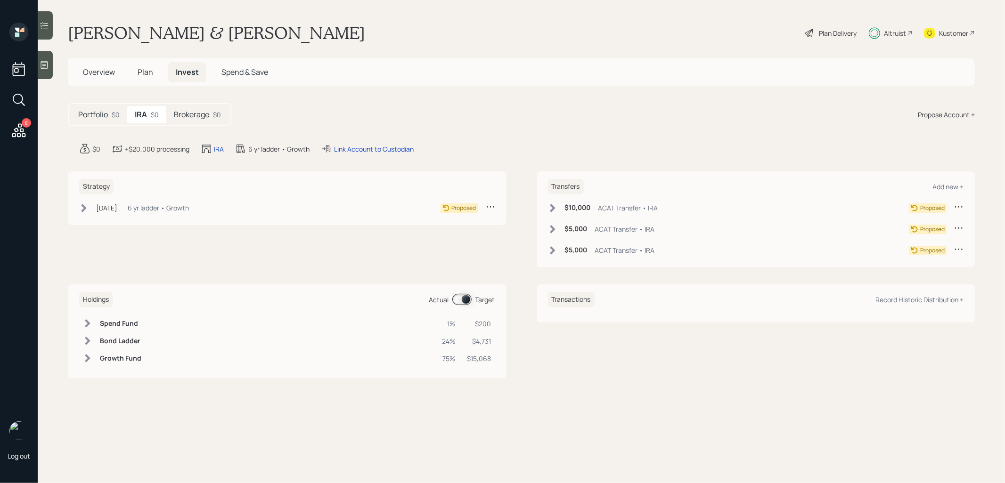
click at [550, 208] on icon at bounding box center [552, 208] width 9 height 9
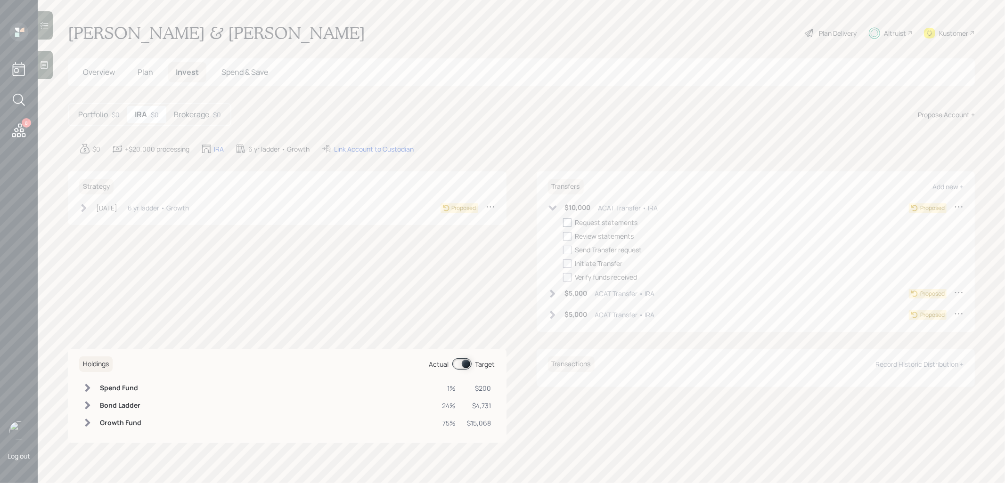
click at [566, 223] on div at bounding box center [567, 223] width 8 height 8
click at [563, 223] on input "checkbox" at bounding box center [563, 222] width 0 height 0
checkbox input "true"
click at [554, 291] on icon at bounding box center [552, 293] width 9 height 9
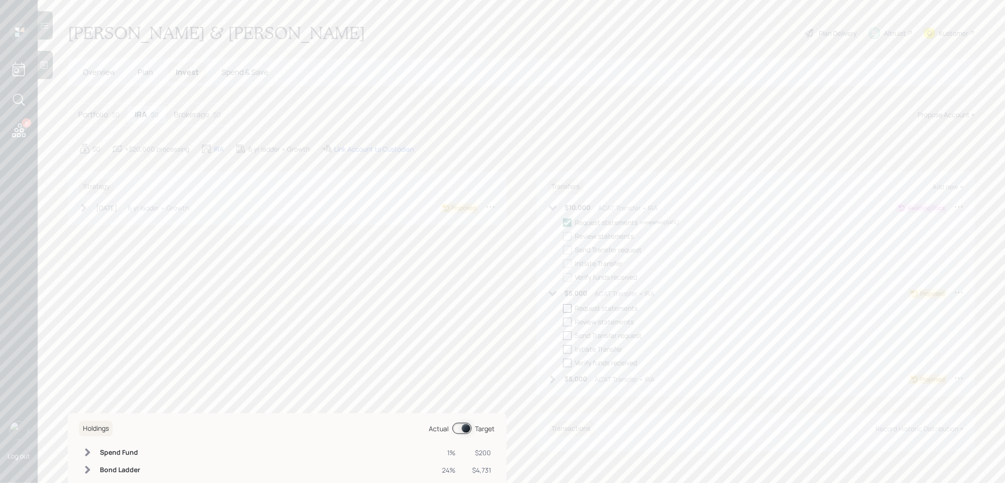
click at [566, 309] on div at bounding box center [567, 308] width 8 height 8
click at [563, 309] on input "checkbox" at bounding box center [563, 308] width 0 height 0
checkbox input "true"
click at [554, 381] on icon at bounding box center [552, 379] width 9 height 9
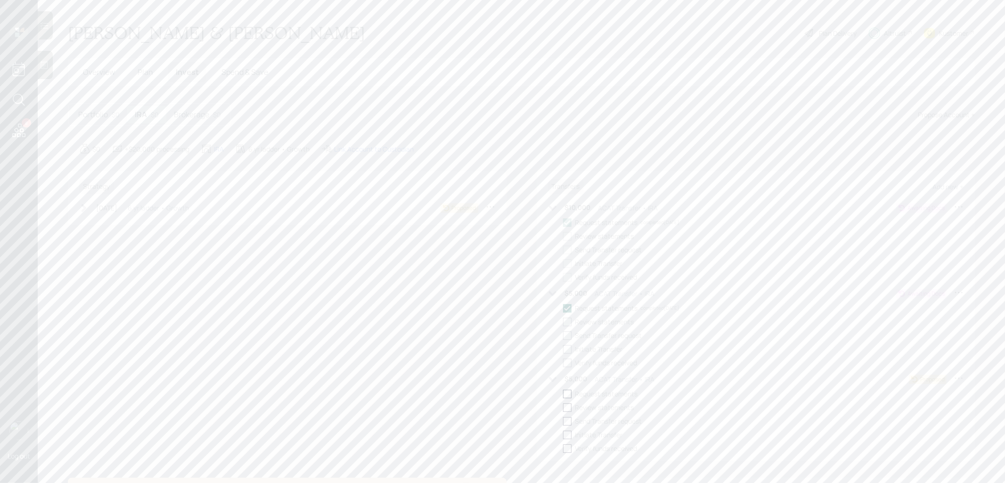
click at [568, 394] on div at bounding box center [567, 394] width 8 height 8
click at [563, 394] on input "checkbox" at bounding box center [563, 394] width 0 height 0
checkbox input "true"
click at [193, 115] on h5 "Brokerage" at bounding box center [191, 114] width 35 height 9
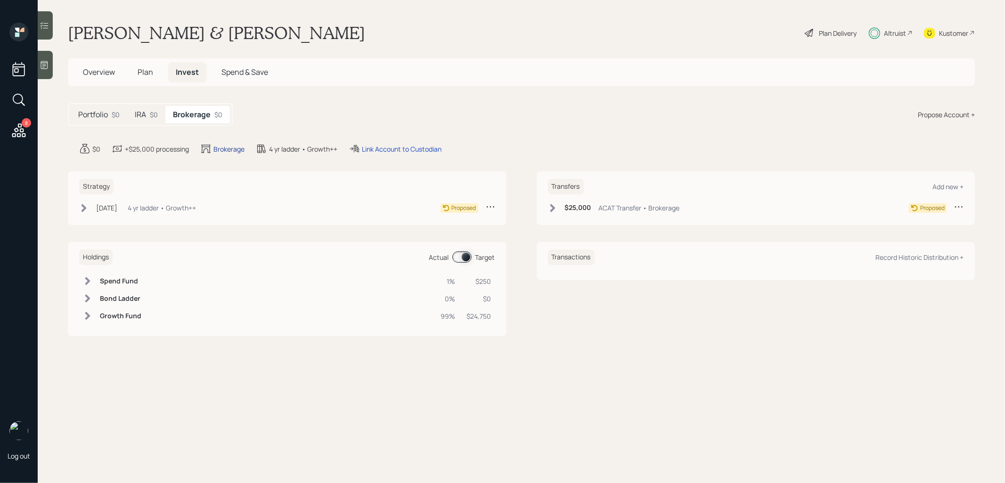
click at [222, 151] on div "Brokerage" at bounding box center [228, 149] width 31 height 10
select select "taxable"
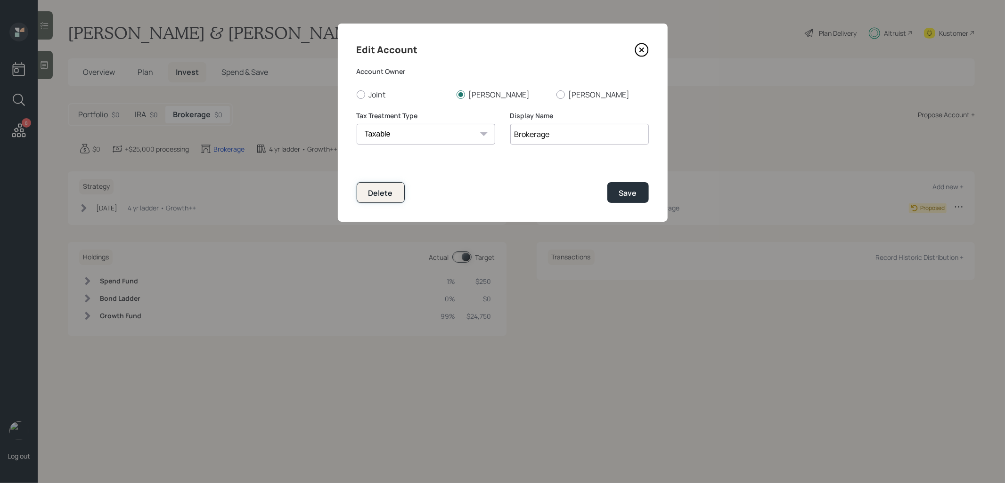
click at [386, 196] on div "Delete" at bounding box center [380, 193] width 25 height 10
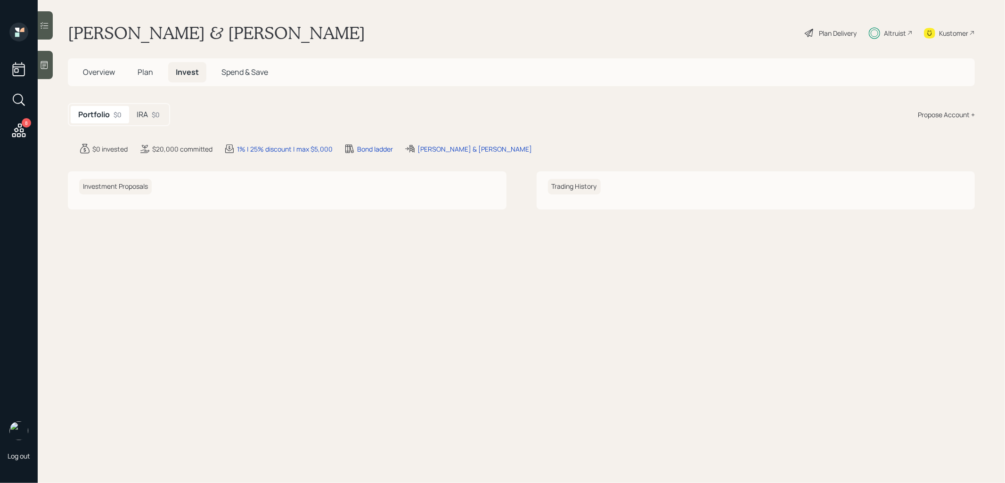
click at [141, 74] on span "Plan" at bounding box center [146, 72] width 16 height 10
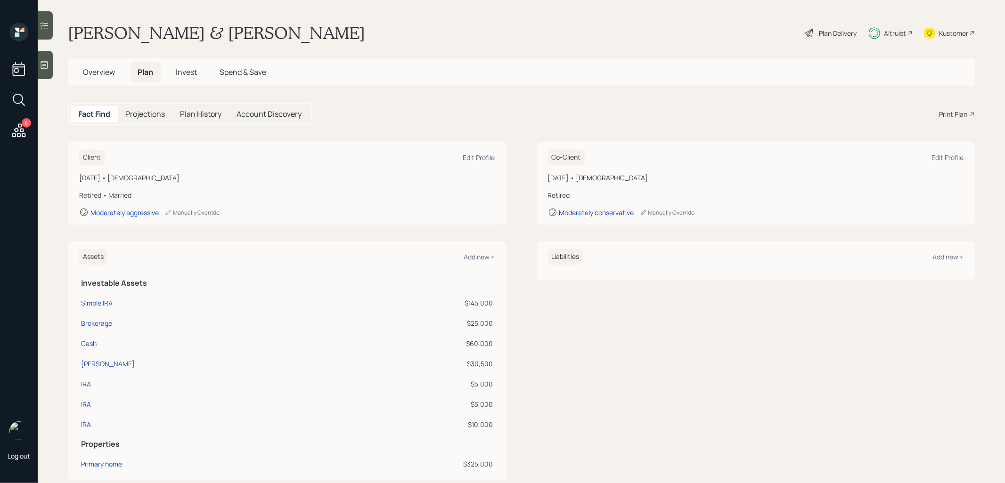
click at [186, 71] on span "Invest" at bounding box center [186, 72] width 21 height 10
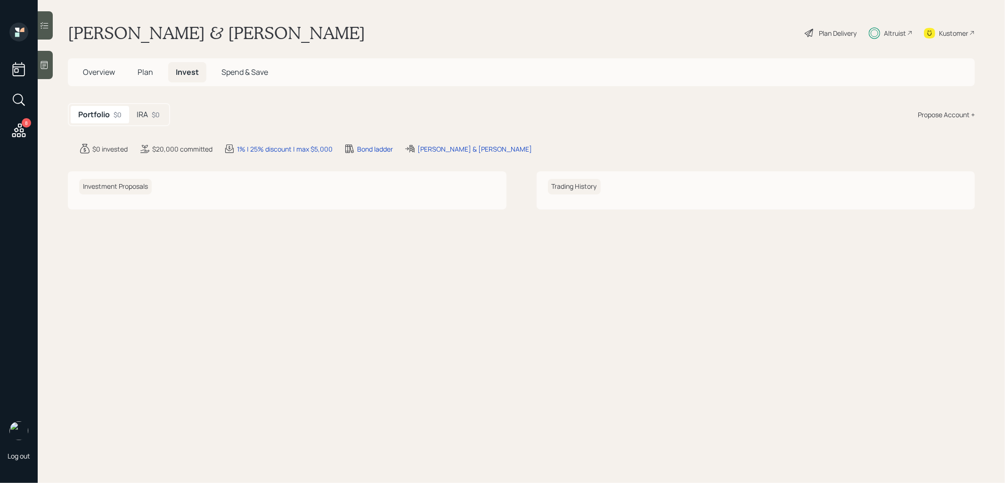
click at [148, 112] on div "IRA $0" at bounding box center [148, 114] width 38 height 17
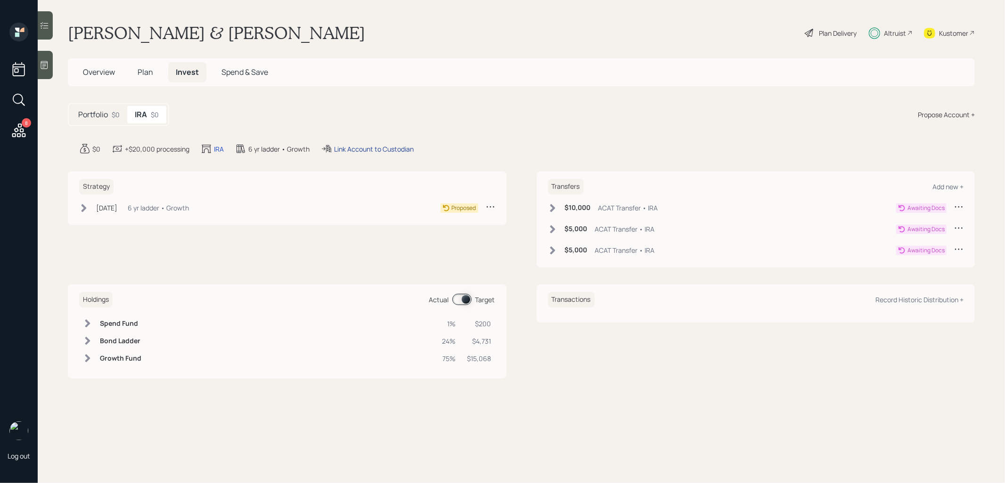
click at [369, 148] on div "Link Account to Custodian" at bounding box center [374, 149] width 80 height 10
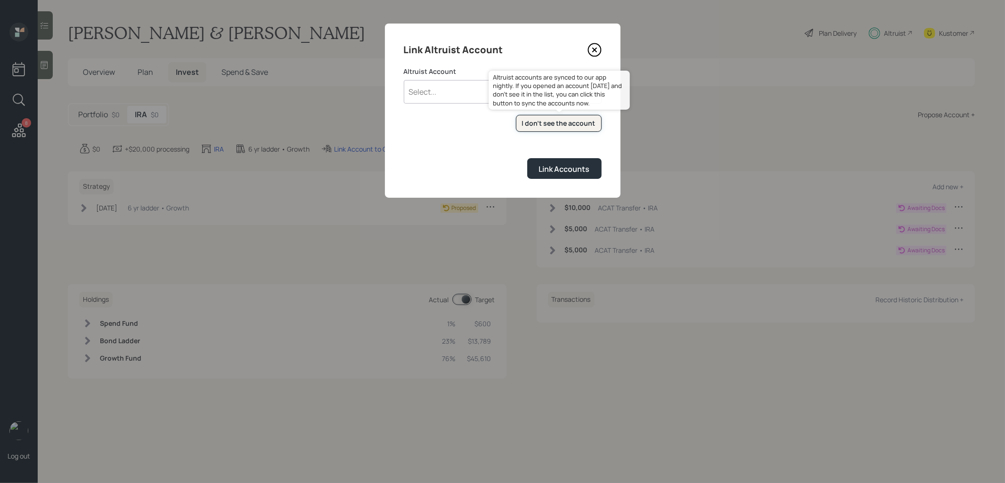
click at [564, 125] on div "I don't see the account" at bounding box center [559, 123] width 74 height 9
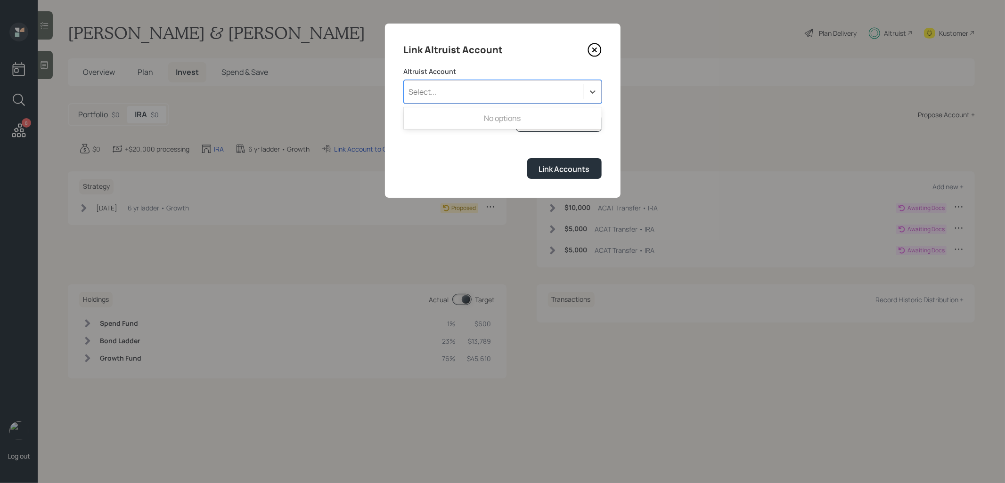
click at [438, 90] on div "Select..." at bounding box center [494, 92] width 180 height 16
click at [420, 146] on form "Altruist Account Select... I don't see the account Altruist accounts are synced…" at bounding box center [503, 123] width 198 height 112
click at [444, 88] on div "Select..." at bounding box center [494, 92] width 180 height 16
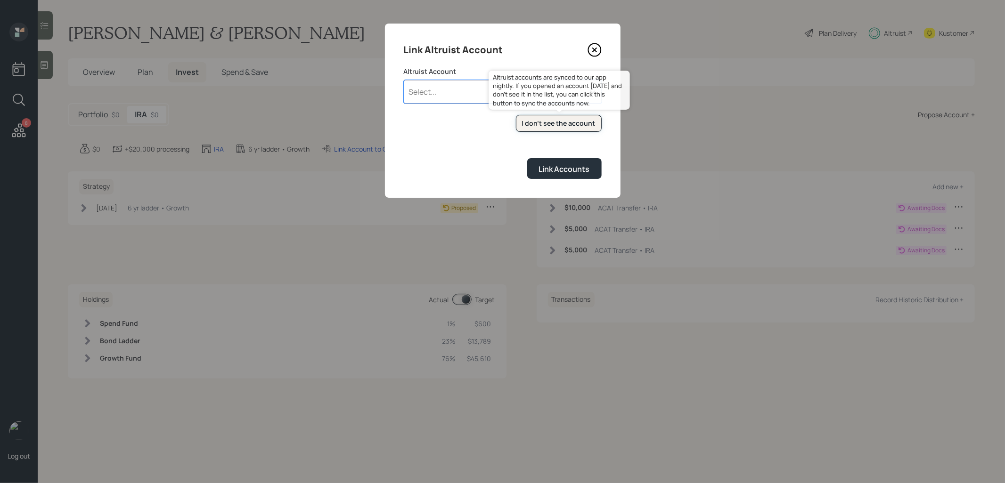
click at [549, 123] on div "I don't see the account" at bounding box center [559, 123] width 74 height 9
click at [440, 98] on div "Select..." at bounding box center [494, 92] width 180 height 16
click at [439, 88] on div "Select..." at bounding box center [494, 92] width 180 height 16
click at [596, 50] on icon at bounding box center [595, 50] width 14 height 14
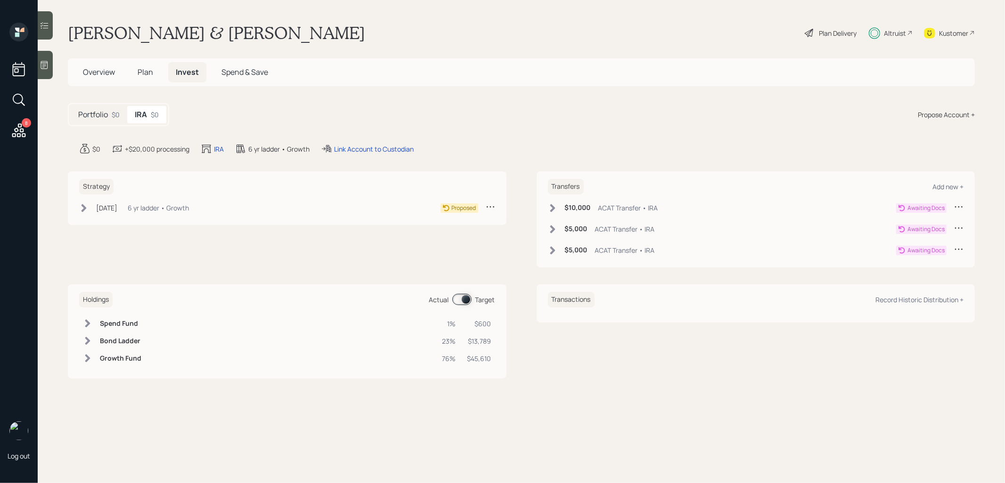
click at [87, 74] on span "Overview" at bounding box center [99, 72] width 32 height 10
